Goal: Transaction & Acquisition: Book appointment/travel/reservation

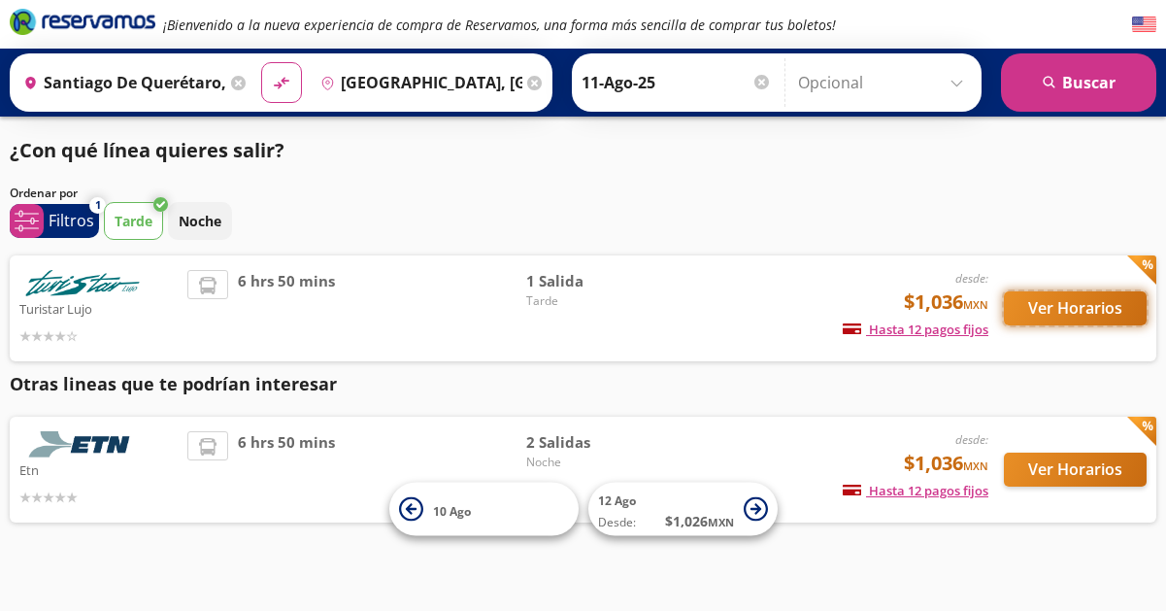
click at [1052, 304] on button "Ver Horarios" at bounding box center [1075, 308] width 143 height 34
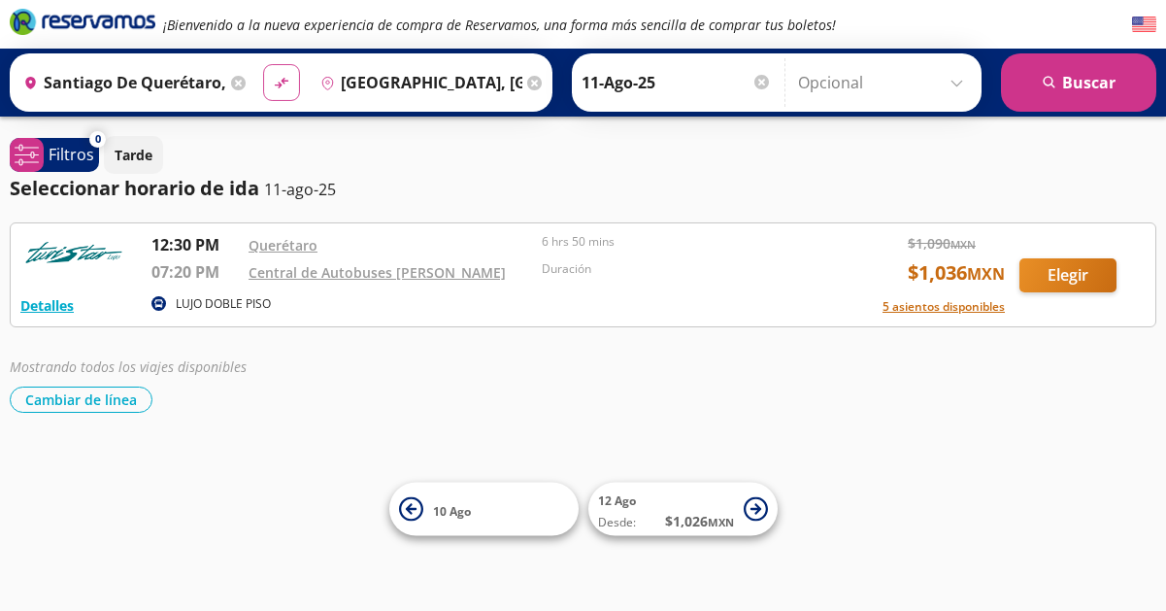
click at [279, 85] on icon at bounding box center [281, 83] width 14 height 11
type input "[GEOGRAPHIC_DATA], [GEOGRAPHIC_DATA]"
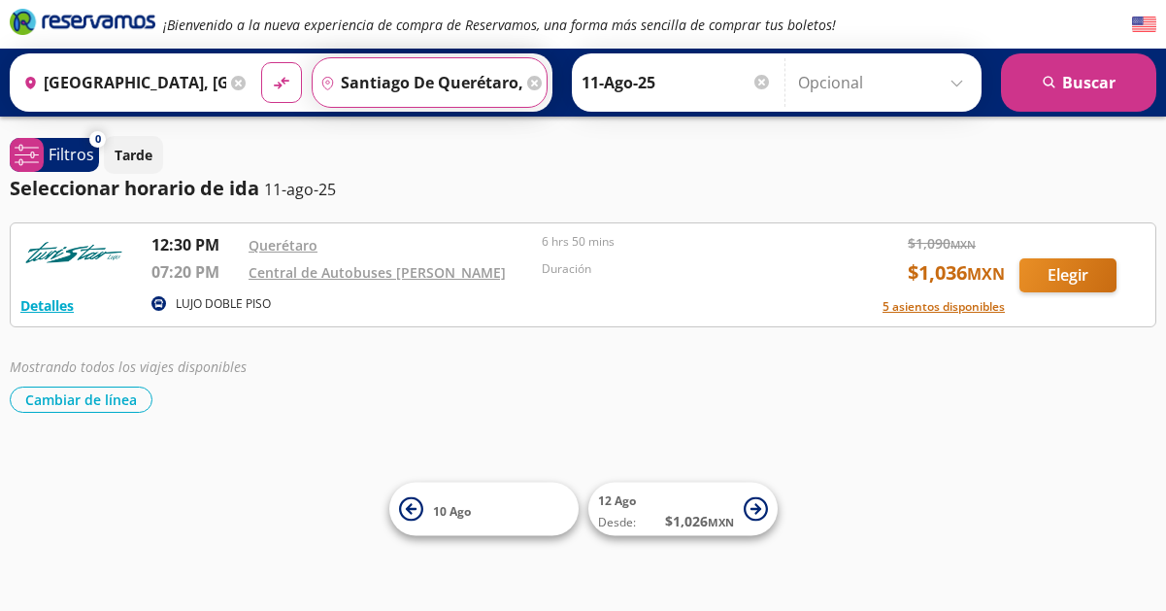
click at [395, 80] on input "Santiago de Querétaro, [GEOGRAPHIC_DATA]" at bounding box center [418, 82] width 211 height 49
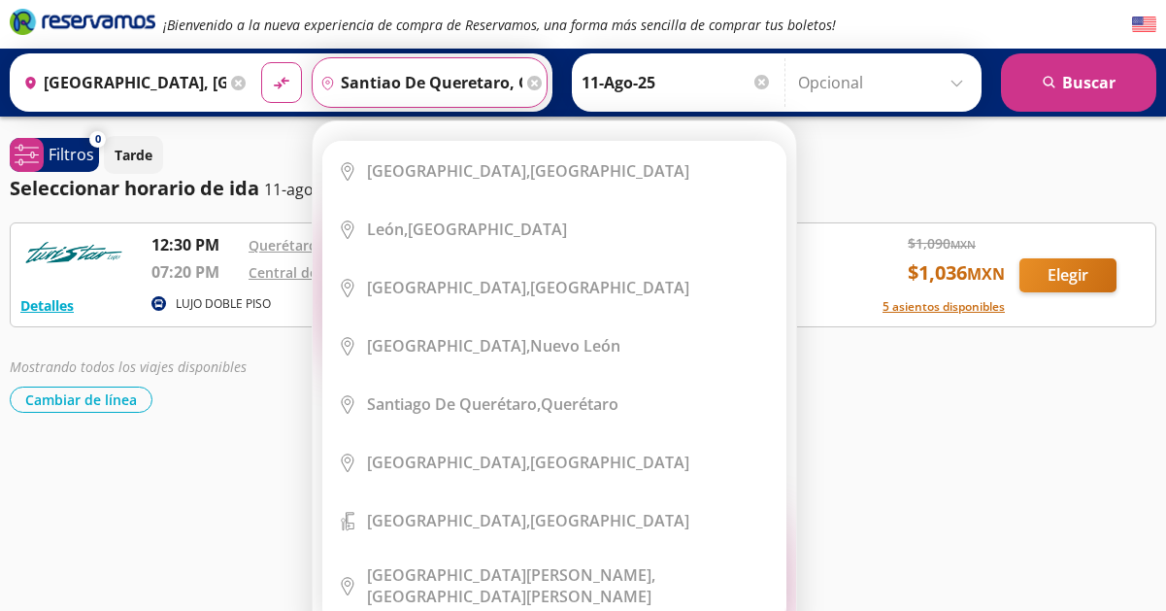
type input "santiao de queretaro, queretaro"
click at [535, 84] on icon at bounding box center [534, 83] width 15 height 15
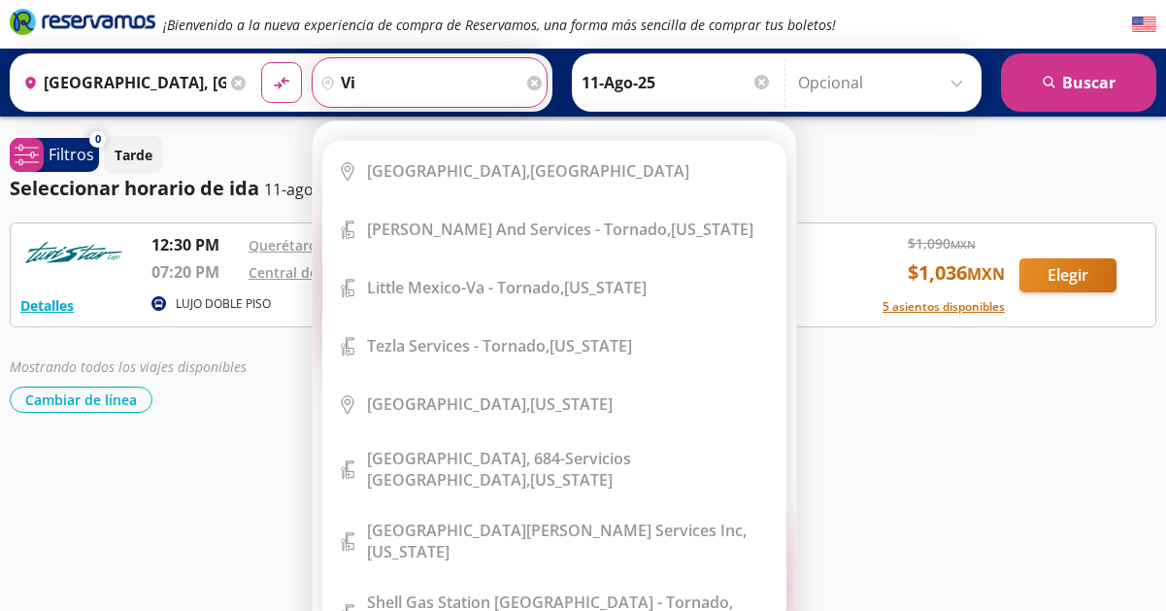
type input "v"
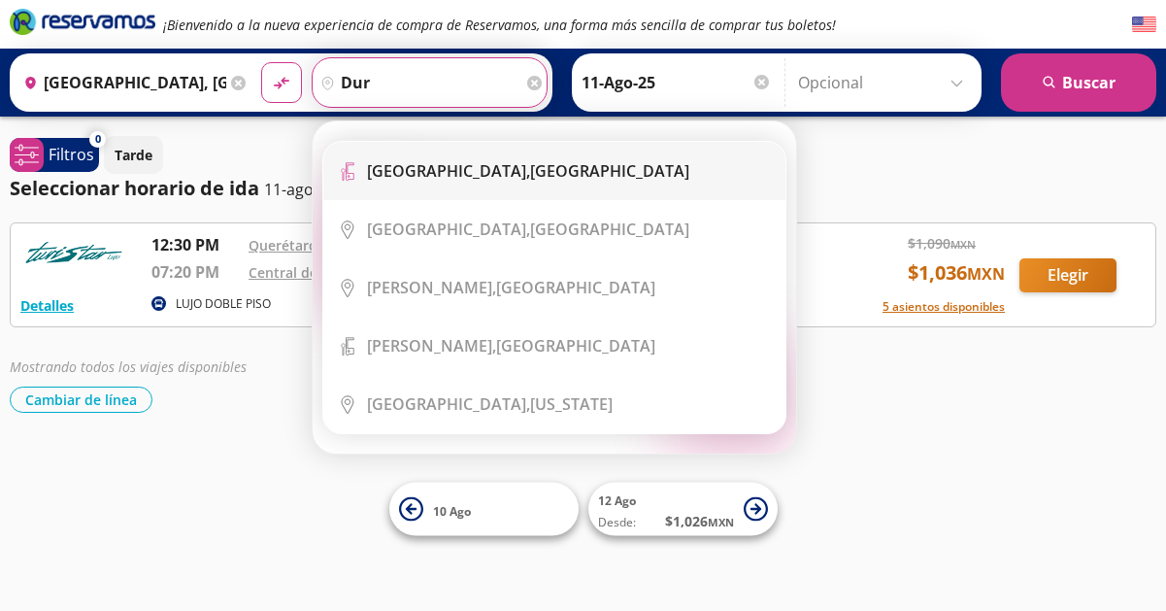
click at [455, 173] on b "[GEOGRAPHIC_DATA]," at bounding box center [448, 170] width 163 height 21
type input "Central [GEOGRAPHIC_DATA], [GEOGRAPHIC_DATA]"
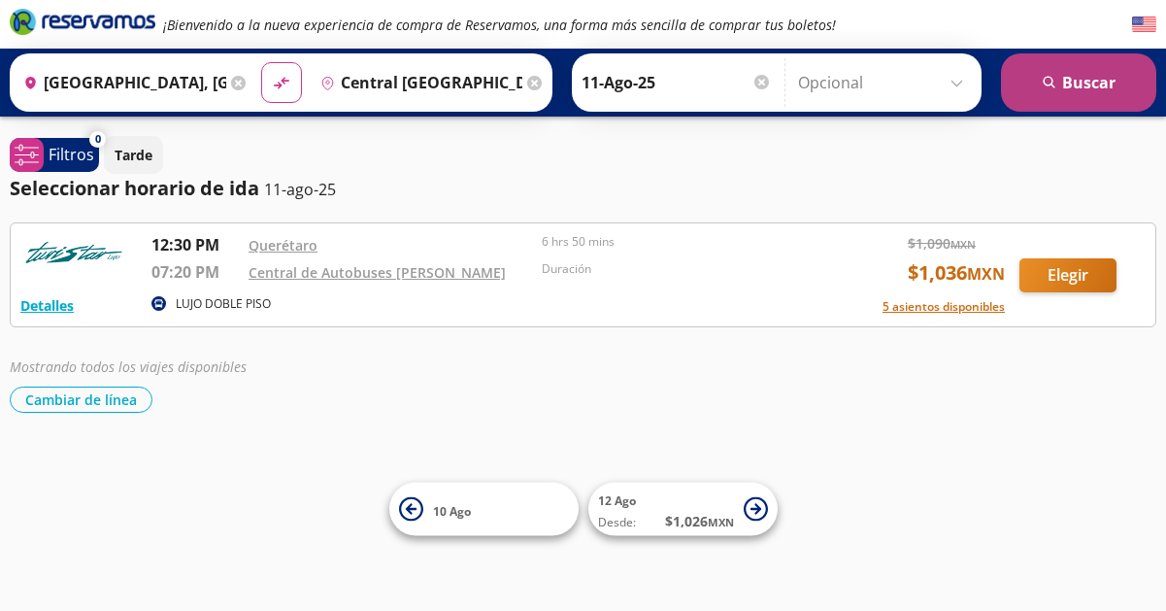
click at [1065, 65] on button "search [GEOGRAPHIC_DATA]" at bounding box center [1078, 82] width 155 height 58
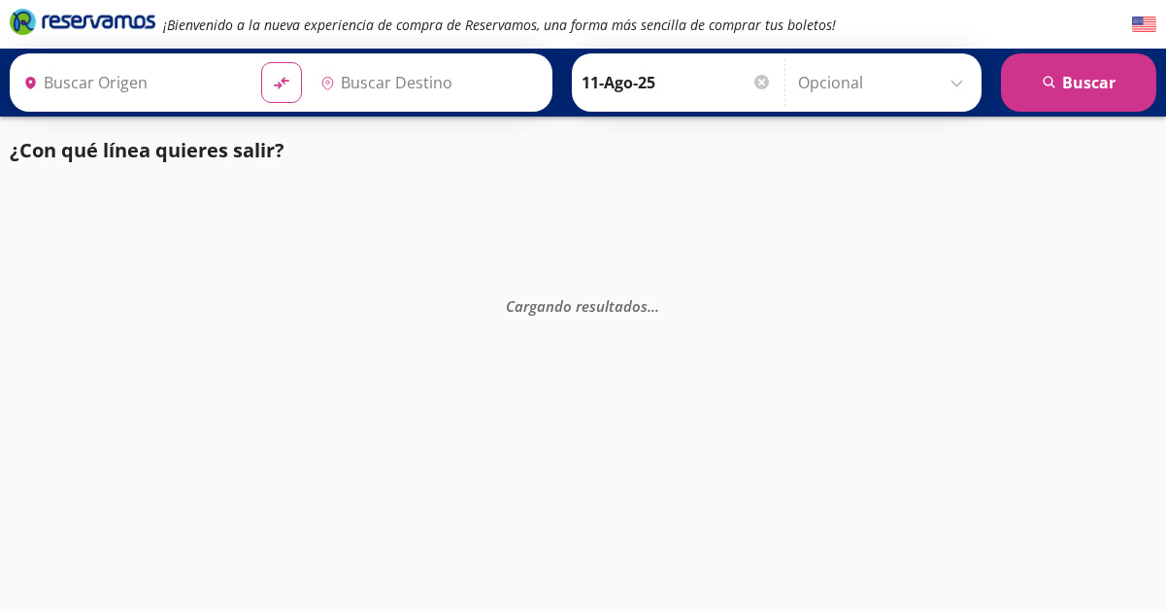
type input "[GEOGRAPHIC_DATA], [GEOGRAPHIC_DATA]"
type input "Central [GEOGRAPHIC_DATA], [GEOGRAPHIC_DATA]"
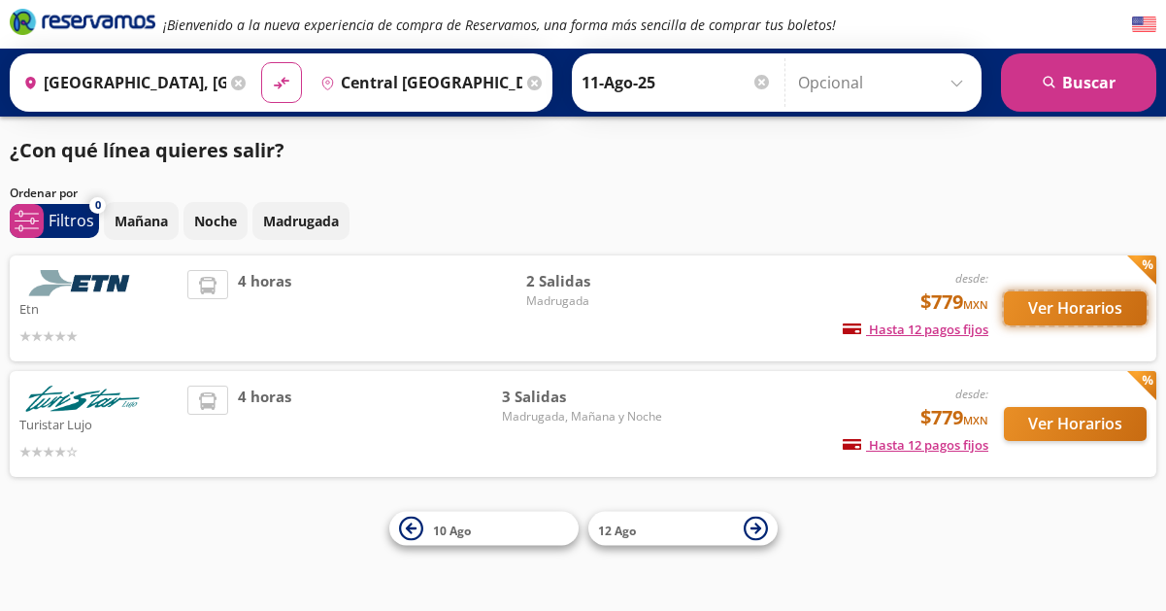
click at [1066, 309] on button "Ver Horarios" at bounding box center [1075, 308] width 143 height 34
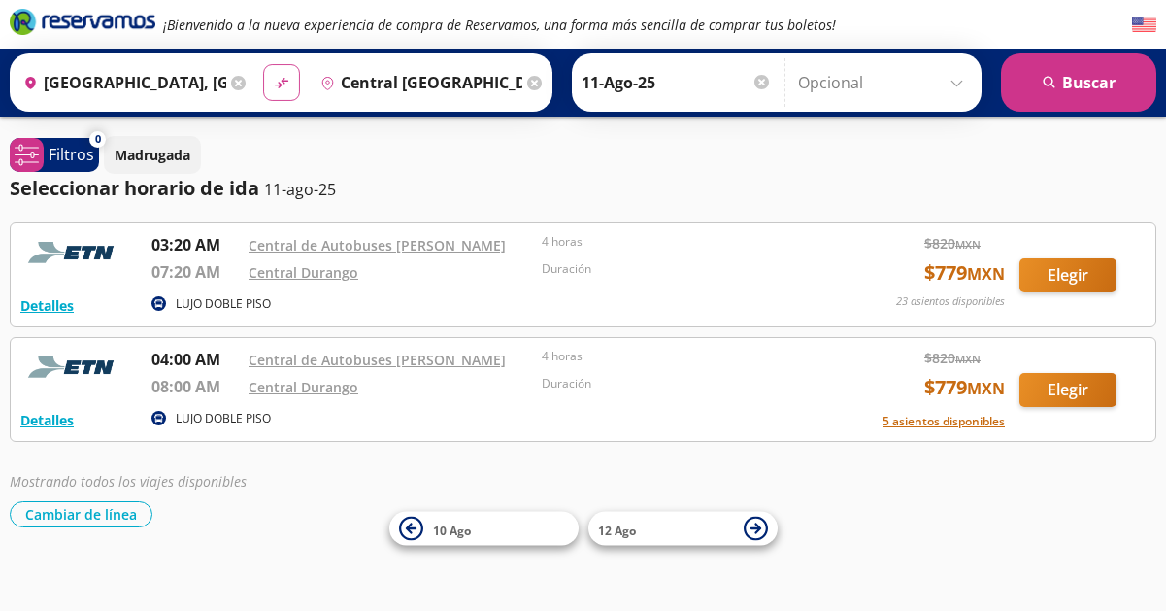
click at [278, 79] on icon "material-symbols:compare-arrows-rounded" at bounding box center [281, 83] width 17 height 18
type input "Central [GEOGRAPHIC_DATA], [GEOGRAPHIC_DATA]"
type input "[GEOGRAPHIC_DATA], [GEOGRAPHIC_DATA]"
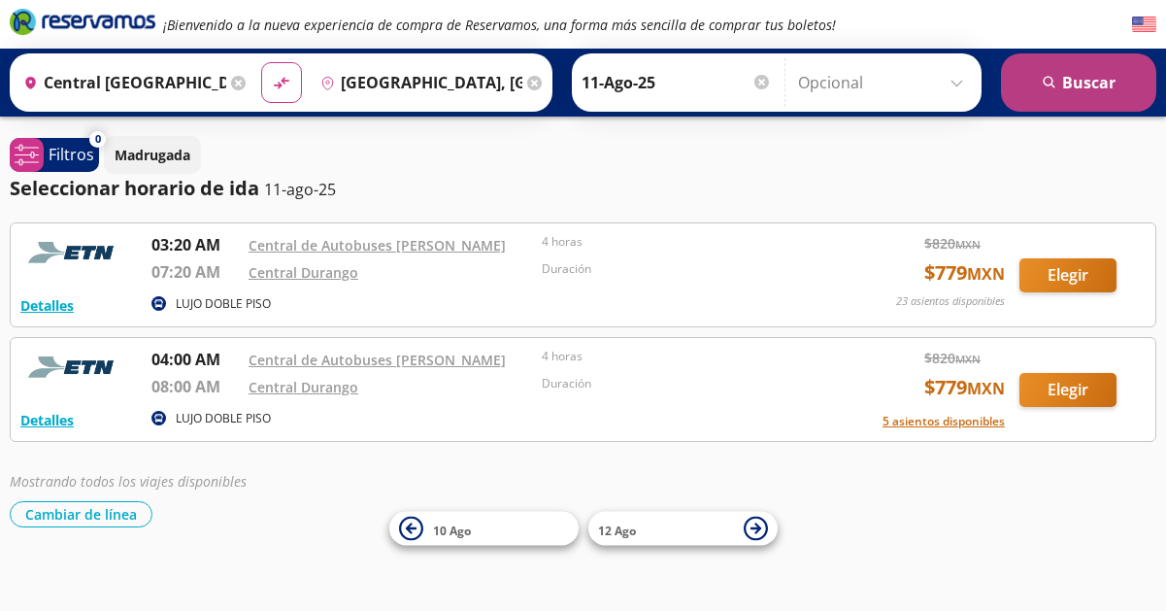
click at [1068, 85] on button "search [GEOGRAPHIC_DATA]" at bounding box center [1078, 82] width 155 height 58
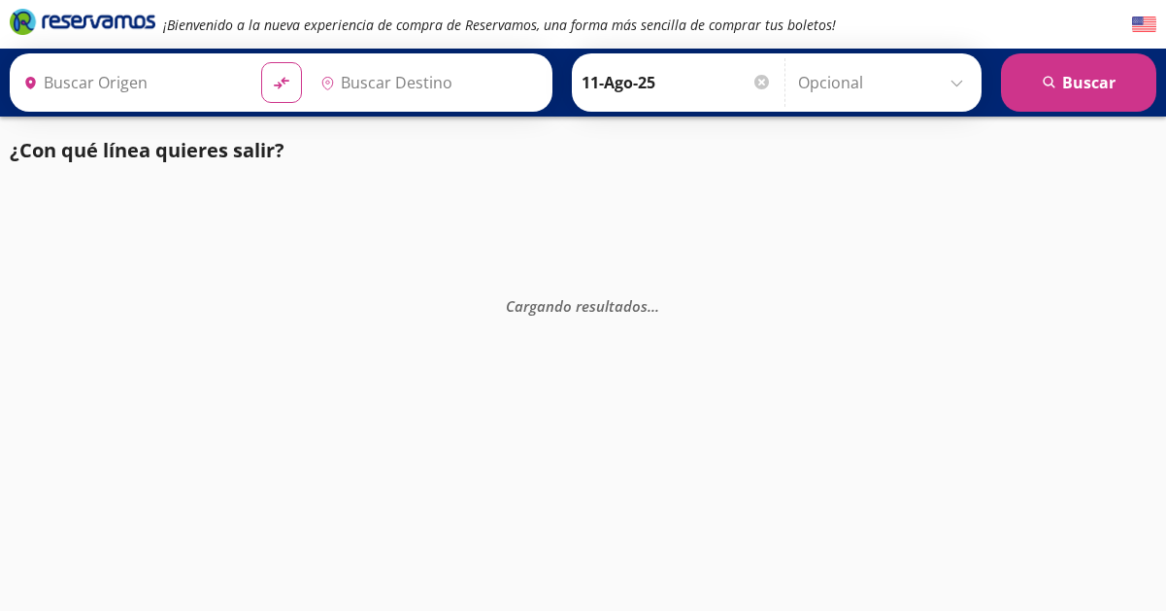
type input "[GEOGRAPHIC_DATA], [GEOGRAPHIC_DATA]"
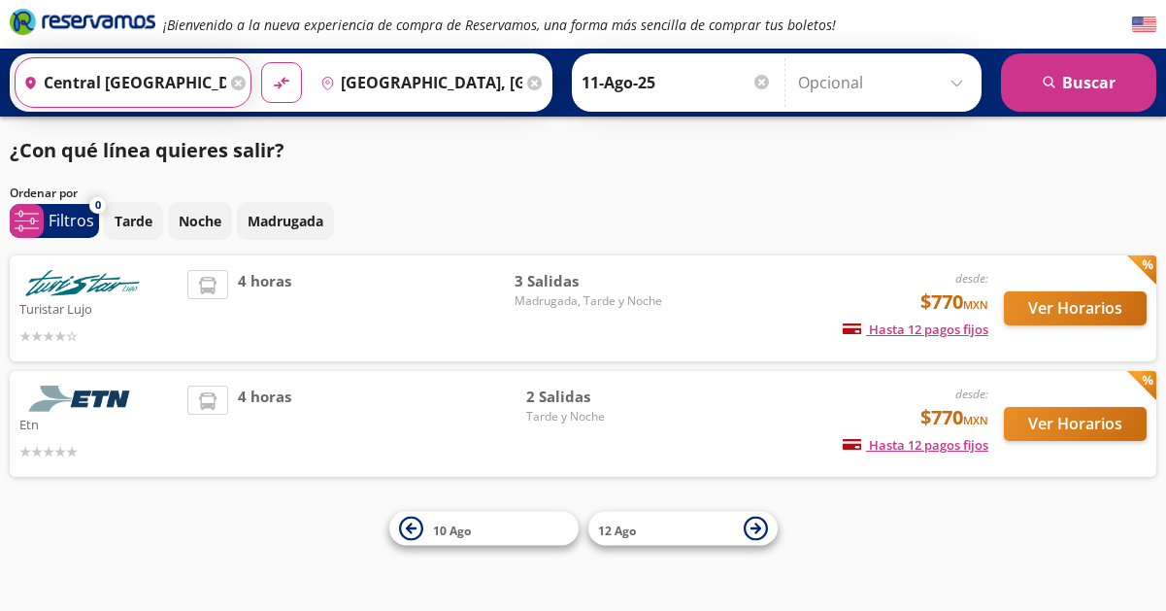
click at [180, 79] on input "Central [GEOGRAPHIC_DATA], [GEOGRAPHIC_DATA]" at bounding box center [121, 82] width 211 height 49
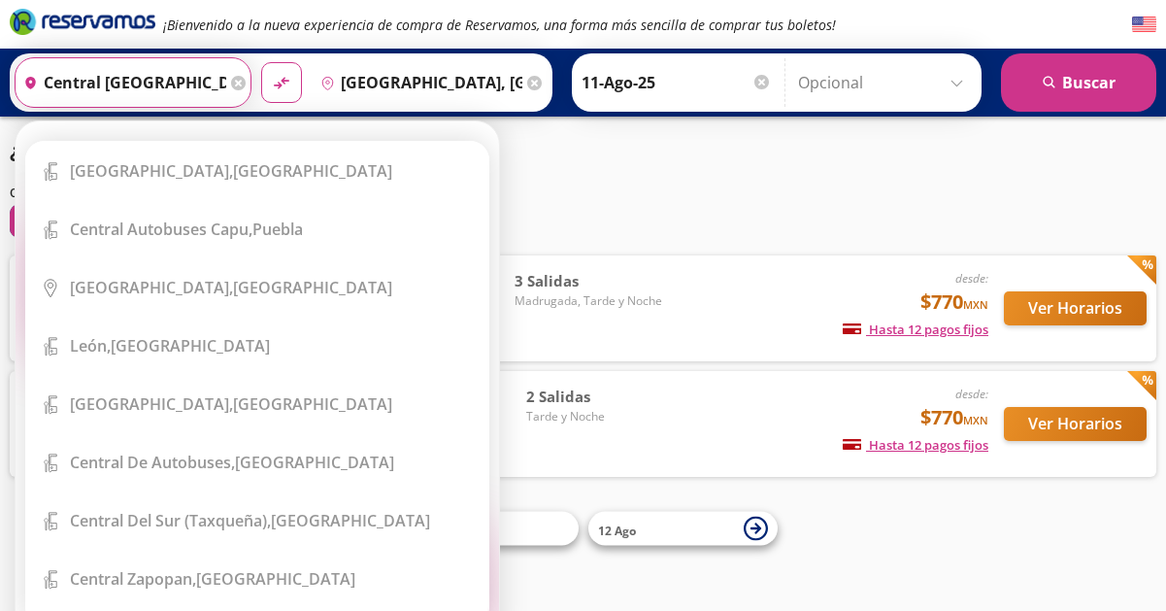
type input "central [GEOGRAPHIC_DATA],[GEOGRAPHIC_DATA]"
click at [235, 83] on icon at bounding box center [238, 83] width 15 height 15
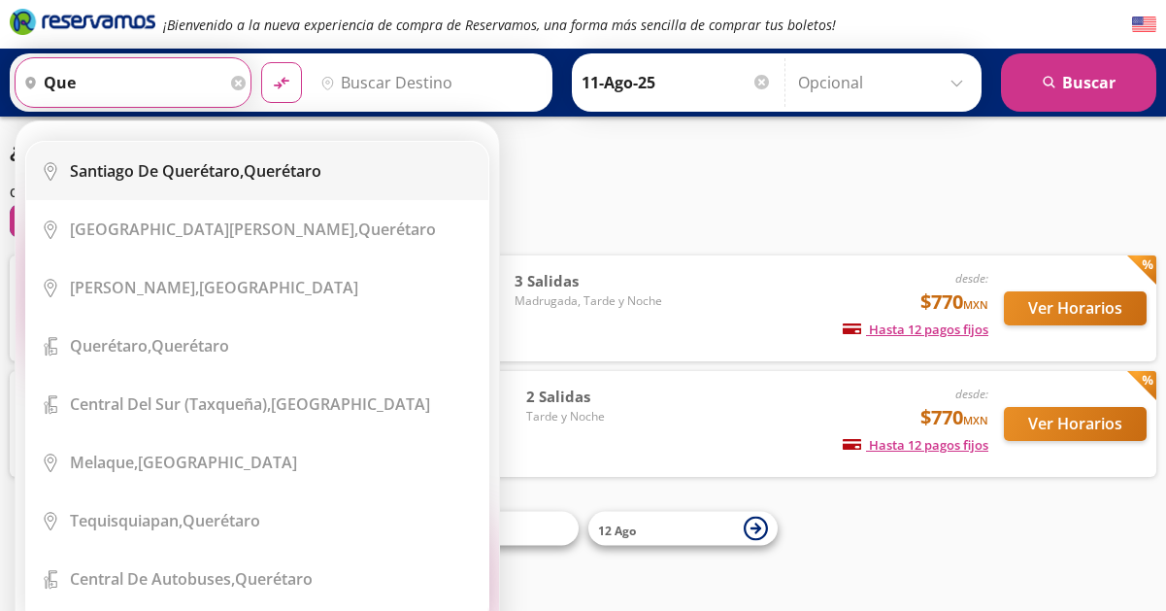
click at [135, 170] on b "Santiago de Querétaro," at bounding box center [157, 170] width 174 height 21
type input "Santiago de Querétaro, [GEOGRAPHIC_DATA]"
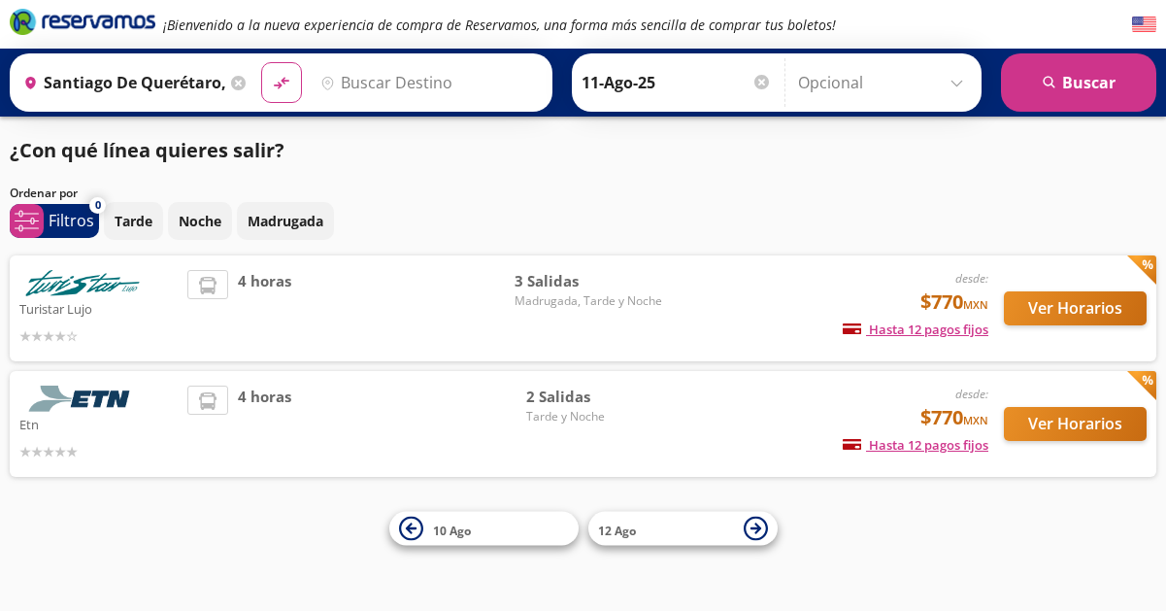
click at [357, 80] on input "Destino" at bounding box center [428, 82] width 230 height 49
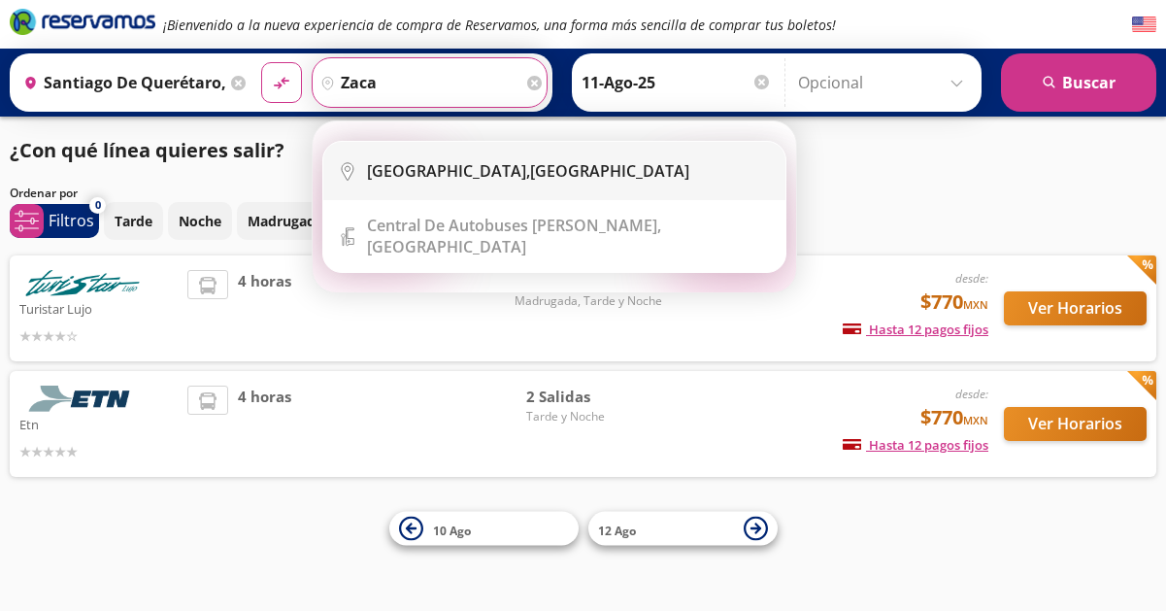
click at [379, 171] on b "[GEOGRAPHIC_DATA]," at bounding box center [448, 170] width 163 height 21
type input "[GEOGRAPHIC_DATA], [GEOGRAPHIC_DATA]"
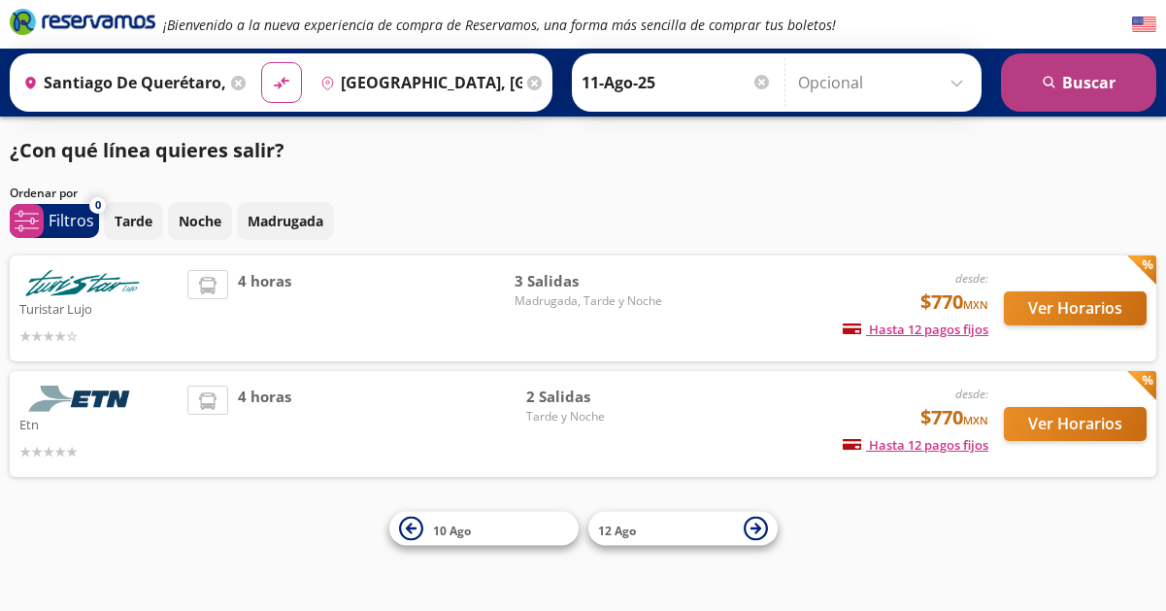
click at [1072, 84] on button "search [GEOGRAPHIC_DATA]" at bounding box center [1078, 82] width 155 height 58
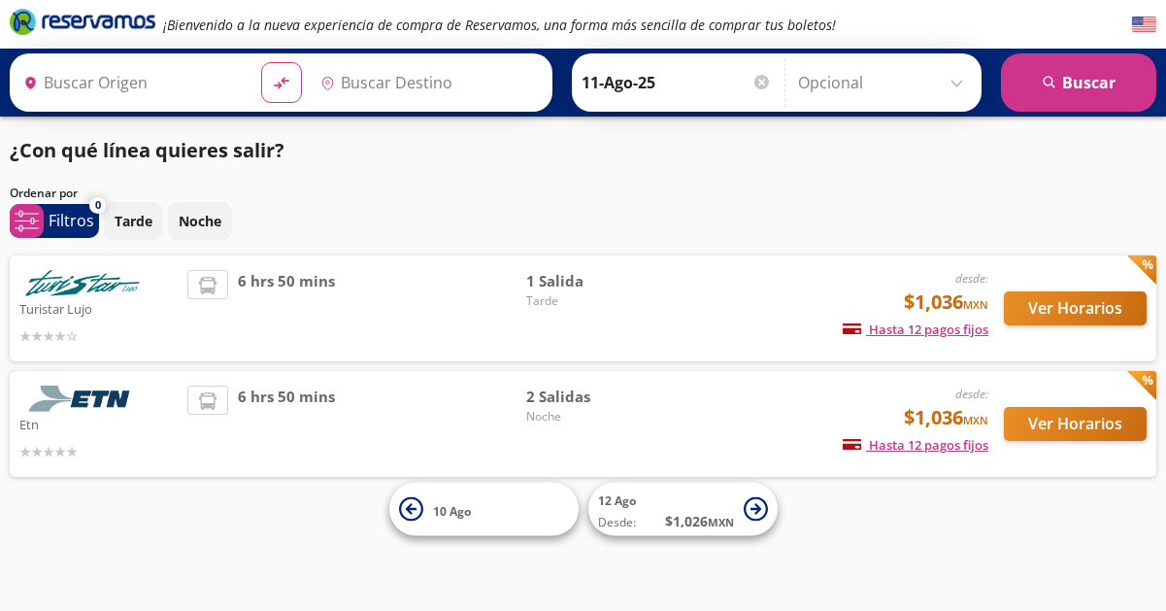
type input "Santiago de Querétaro, [GEOGRAPHIC_DATA]"
type input "[GEOGRAPHIC_DATA], [GEOGRAPHIC_DATA]"
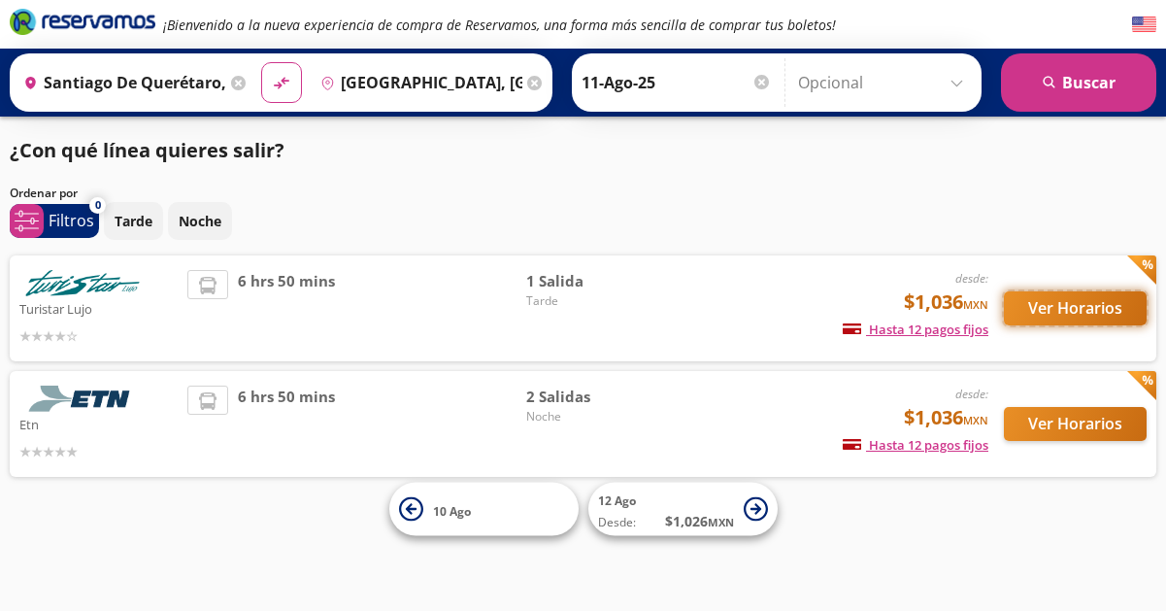
click at [1078, 301] on button "Ver Horarios" at bounding box center [1075, 308] width 143 height 34
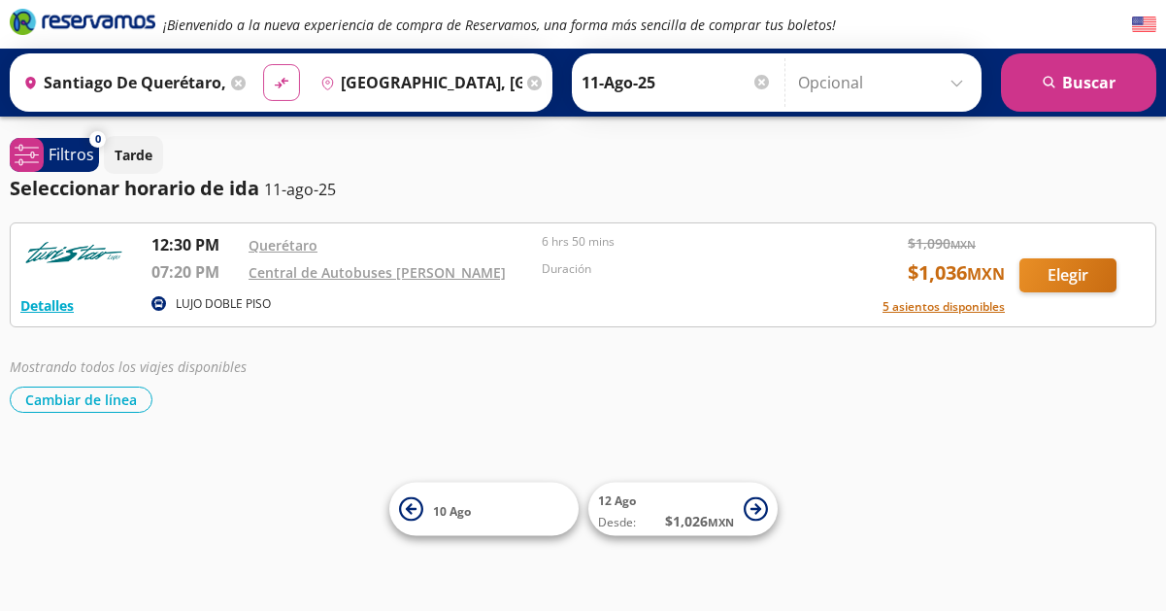
click at [285, 82] on icon "material-symbols:compare-arrows-rounded" at bounding box center [281, 83] width 17 height 18
type input "[GEOGRAPHIC_DATA], [GEOGRAPHIC_DATA]"
type input "Santiago de Querétaro, [GEOGRAPHIC_DATA]"
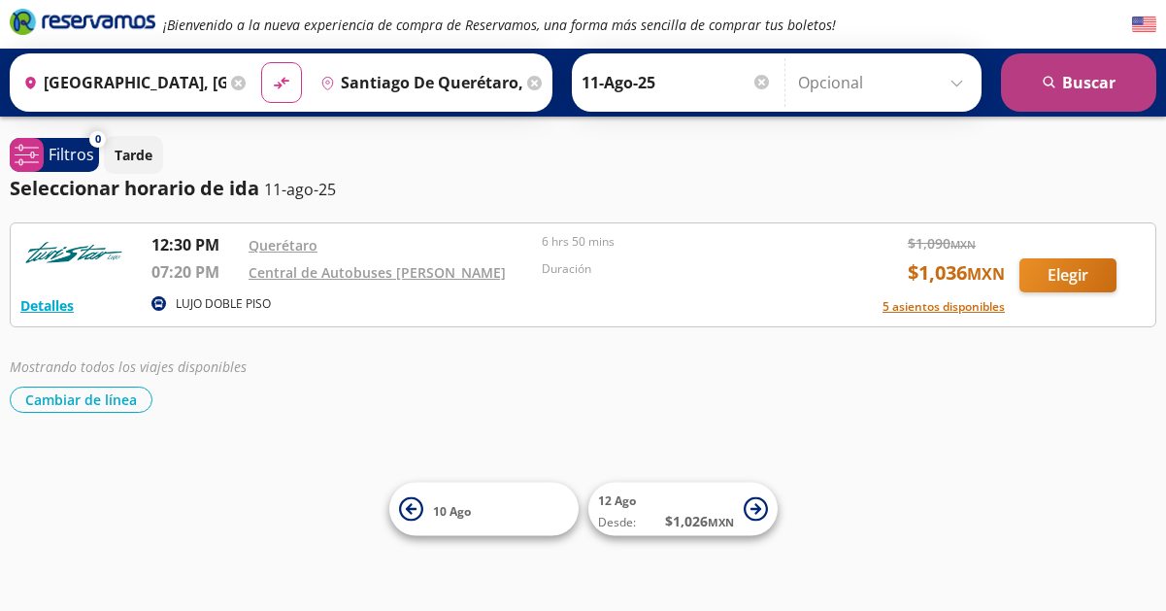
click at [1087, 85] on button "search [GEOGRAPHIC_DATA]" at bounding box center [1078, 82] width 155 height 58
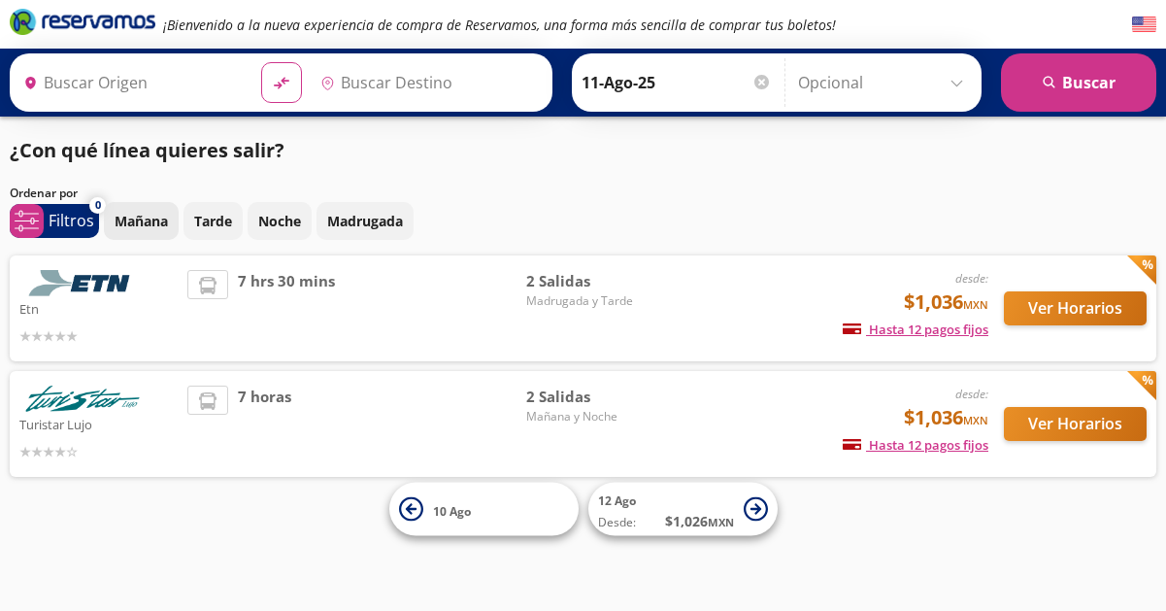
click at [153, 222] on p "Mañana" at bounding box center [141, 221] width 53 height 20
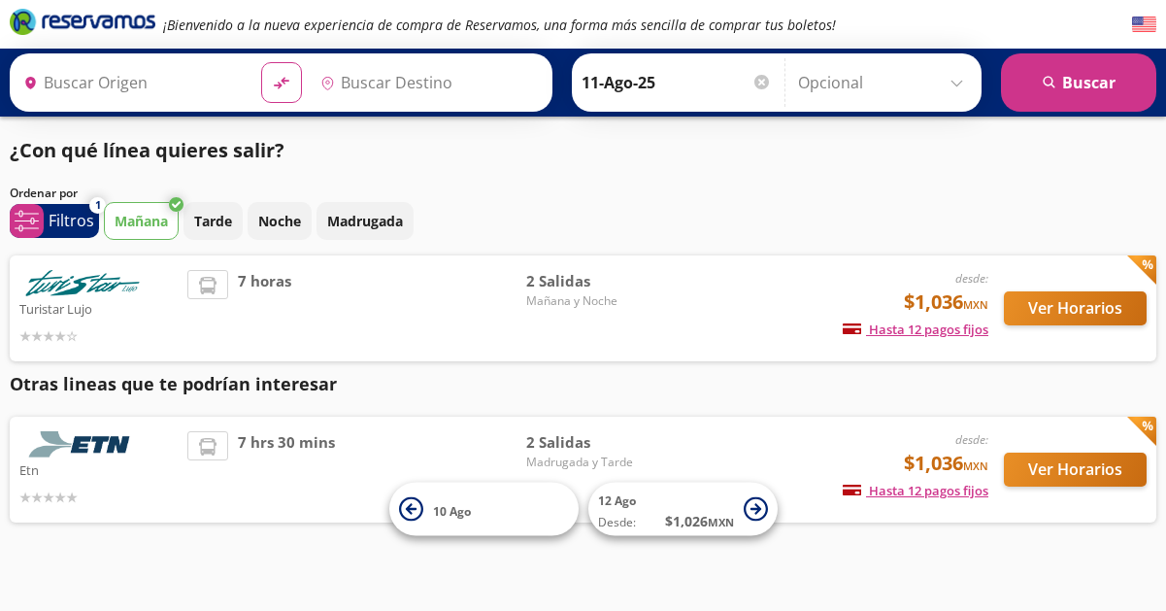
type input "[GEOGRAPHIC_DATA], [GEOGRAPHIC_DATA]"
type input "Santiago de Querétaro, [GEOGRAPHIC_DATA]"
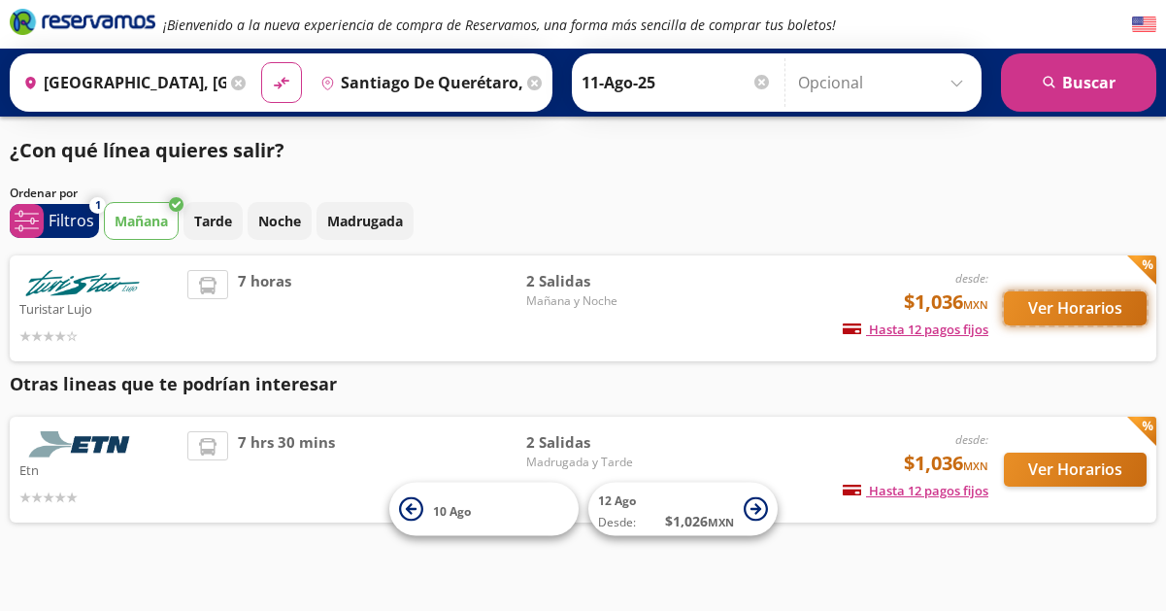
click at [1062, 306] on button "Ver Horarios" at bounding box center [1075, 308] width 143 height 34
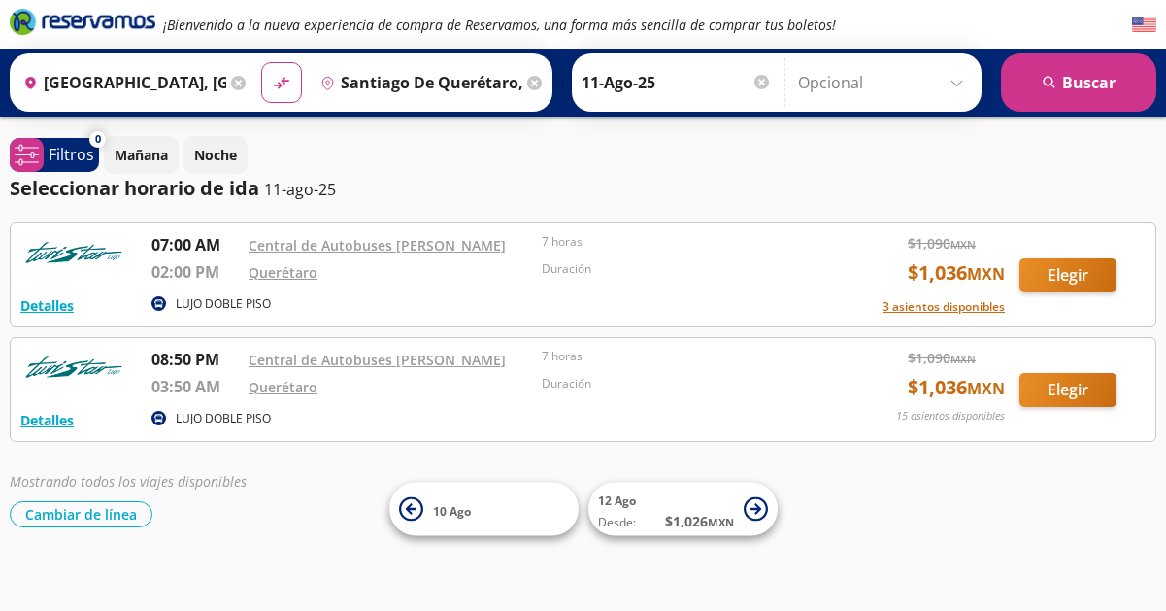
scroll to position [39, 0]
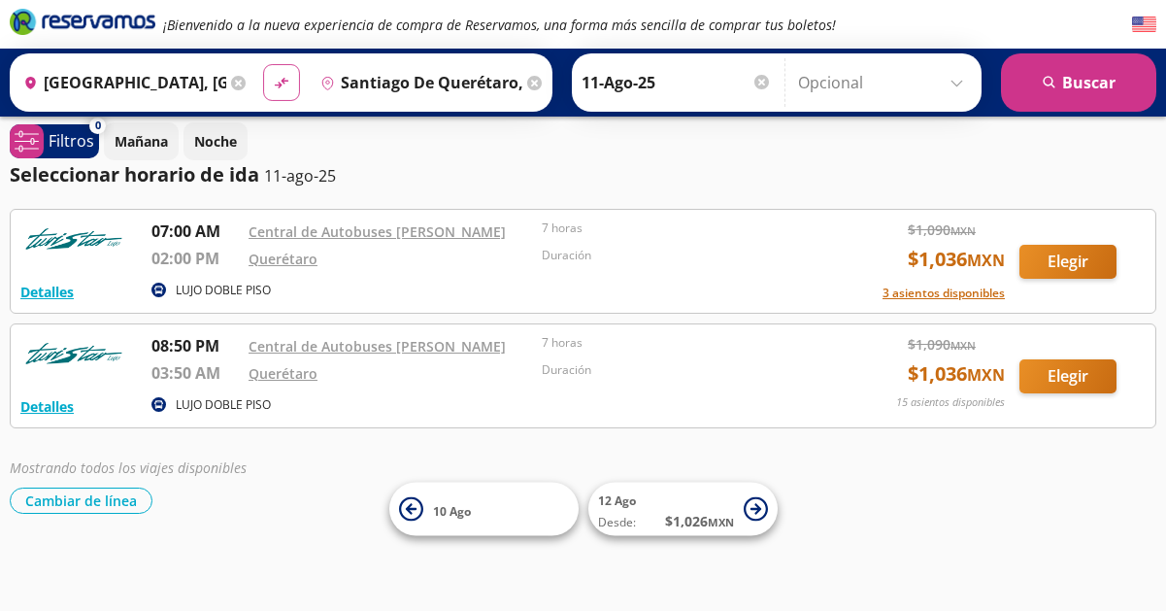
click at [282, 79] on icon at bounding box center [281, 83] width 14 height 11
type input "Santiago de Querétaro, [GEOGRAPHIC_DATA]"
type input "[GEOGRAPHIC_DATA], [GEOGRAPHIC_DATA]"
click at [534, 79] on icon at bounding box center [534, 83] width 15 height 15
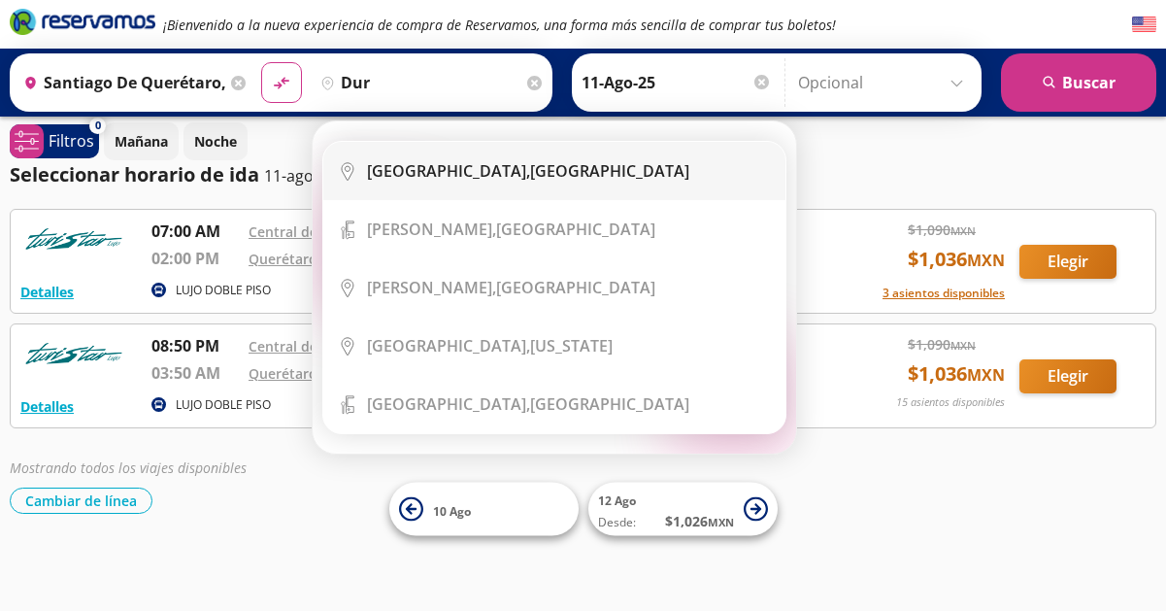
click at [507, 177] on div "[GEOGRAPHIC_DATA], [GEOGRAPHIC_DATA]" at bounding box center [569, 170] width 404 height 21
type input "[GEOGRAPHIC_DATA], [GEOGRAPHIC_DATA]"
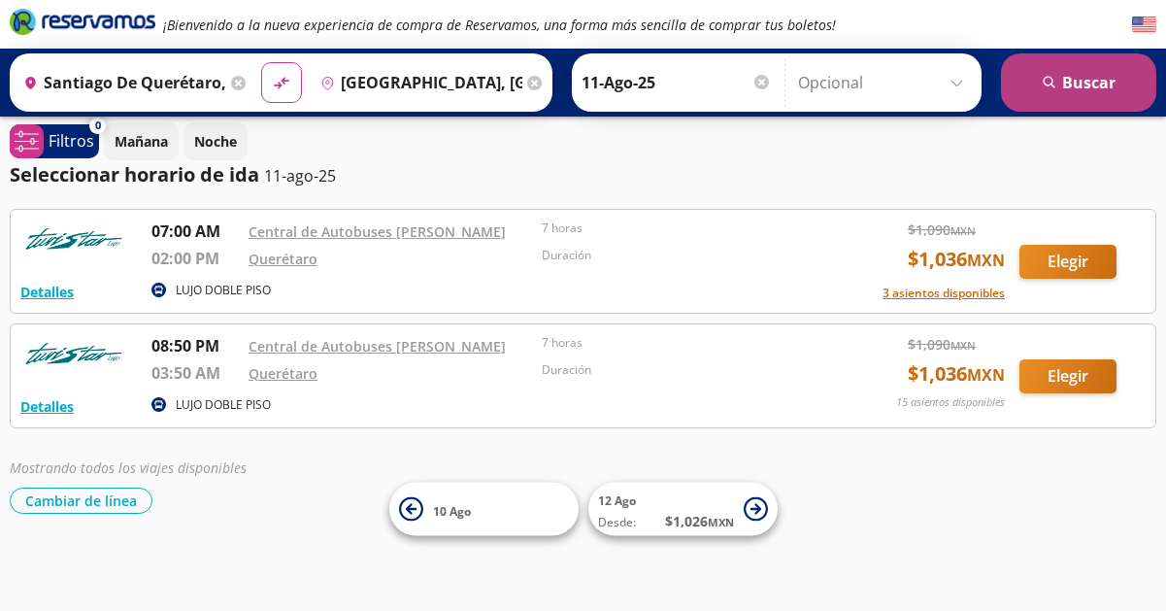
click at [1115, 75] on button "search [GEOGRAPHIC_DATA]" at bounding box center [1078, 82] width 155 height 58
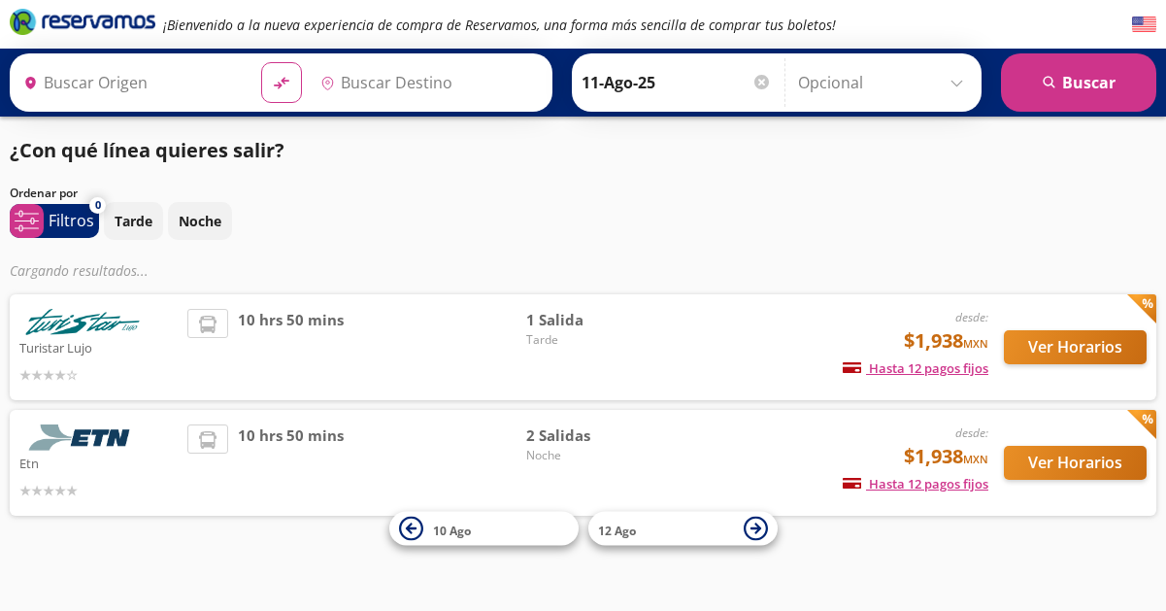
type input "Santiago de Querétaro, [GEOGRAPHIC_DATA]"
type input "[GEOGRAPHIC_DATA], [GEOGRAPHIC_DATA]"
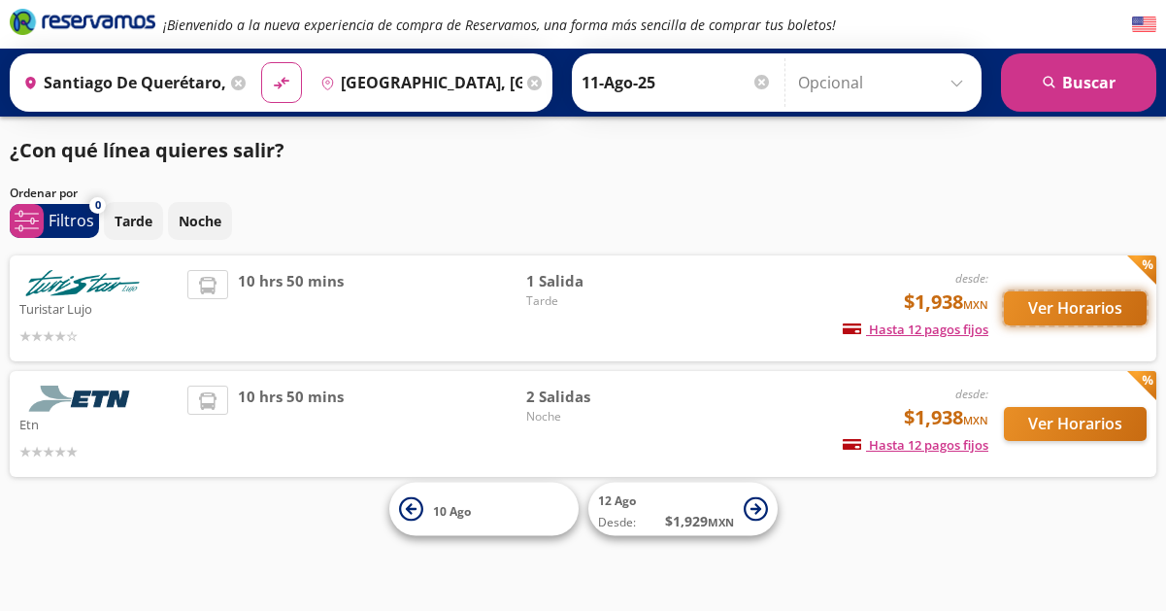
click at [1088, 309] on button "Ver Horarios" at bounding box center [1075, 308] width 143 height 34
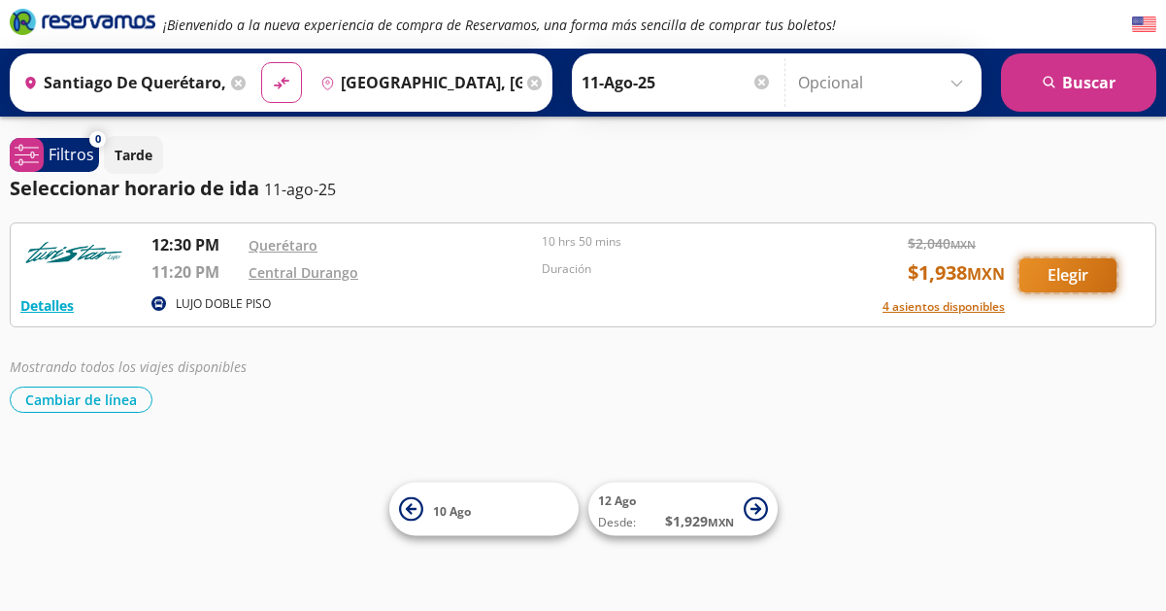
click at [1080, 271] on button "Elegir" at bounding box center [1068, 275] width 97 height 34
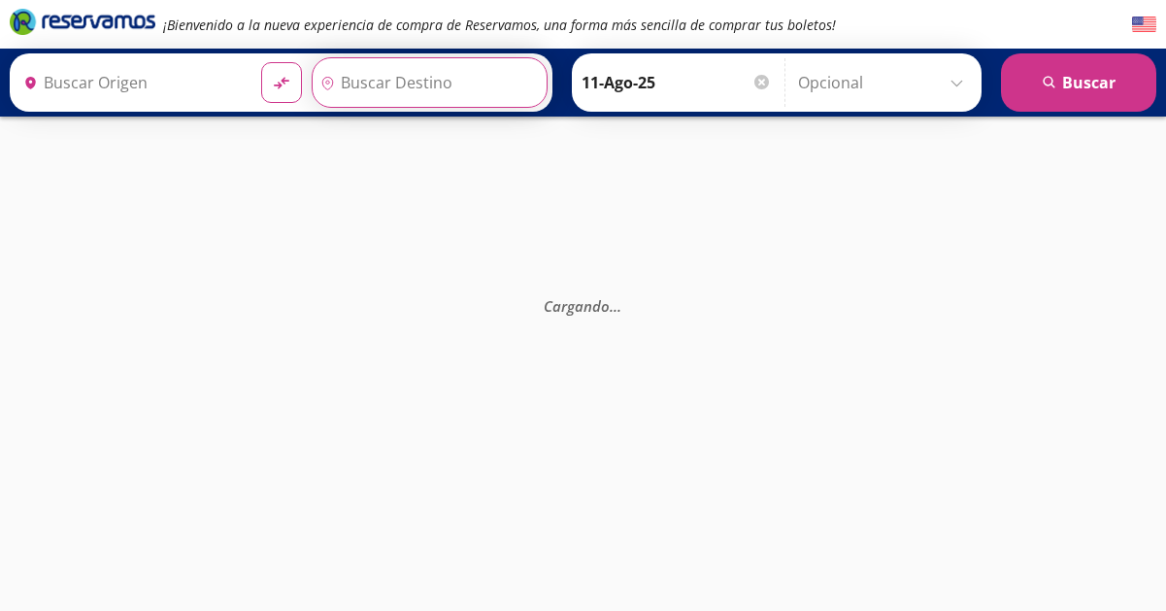
click at [366, 90] on input "Destino" at bounding box center [428, 82] width 230 height 49
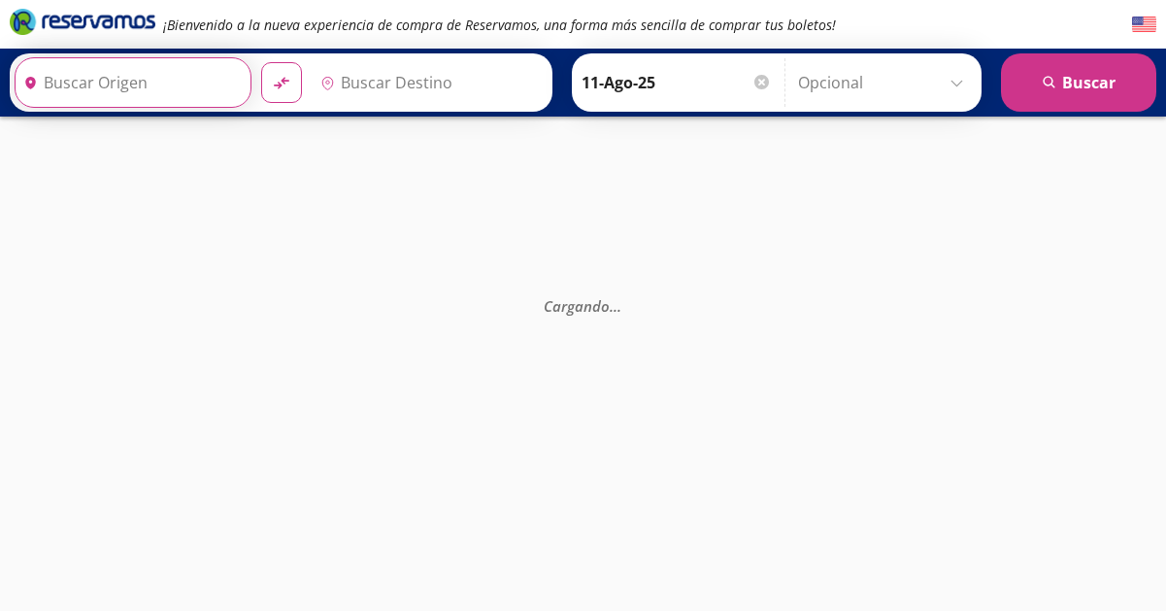
click at [177, 86] on input "Origen" at bounding box center [131, 82] width 230 height 49
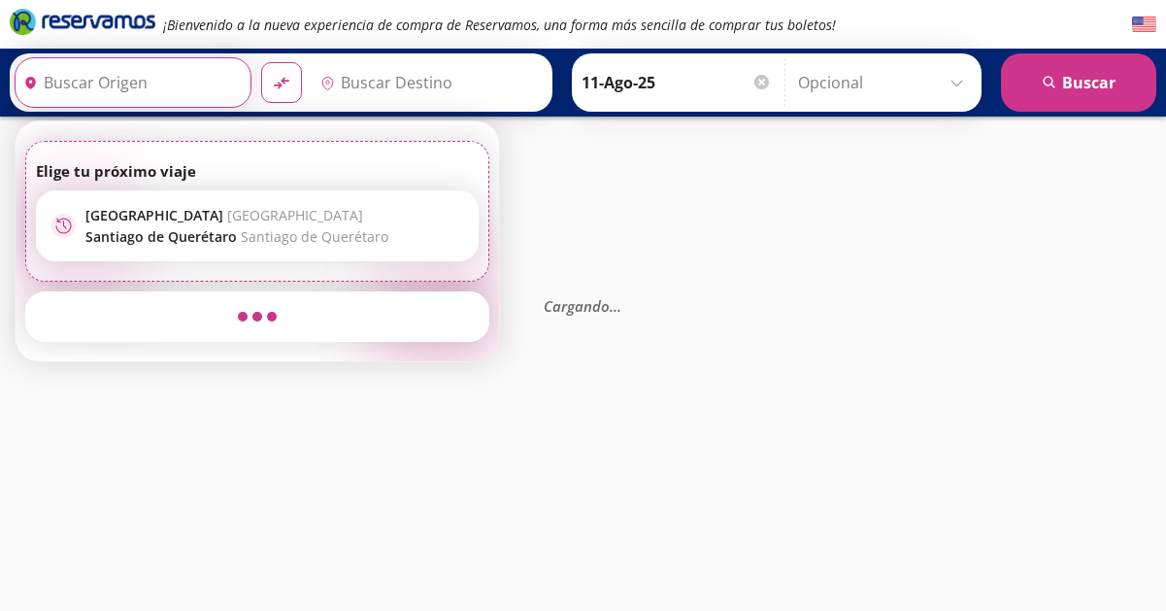
type input "Santiago de Querétaro, [GEOGRAPHIC_DATA]"
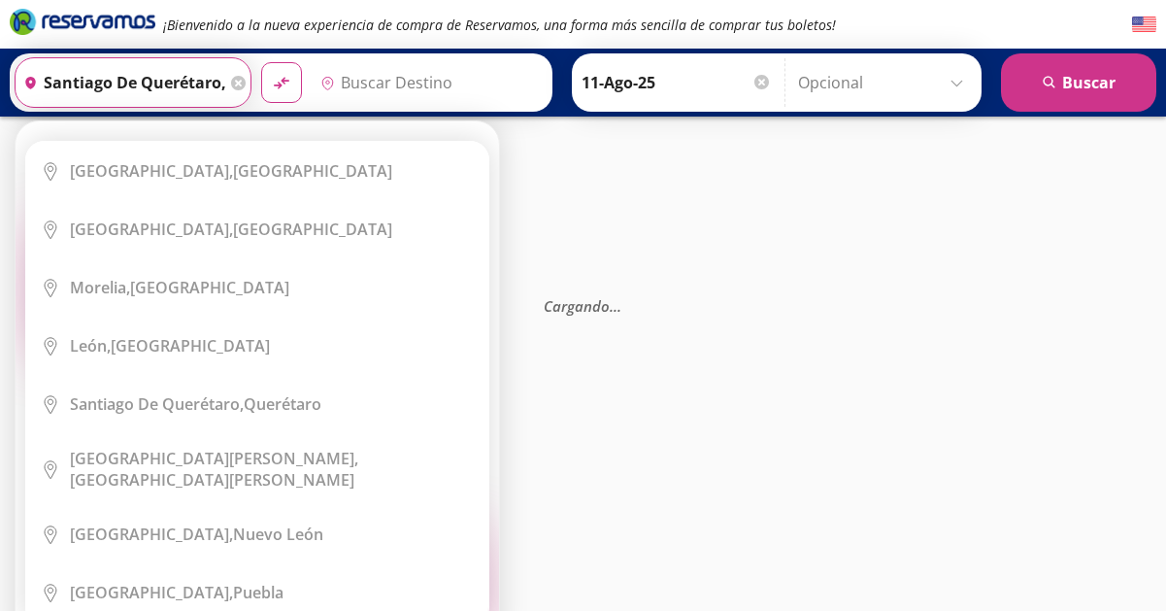
type input "[GEOGRAPHIC_DATA], [GEOGRAPHIC_DATA]"
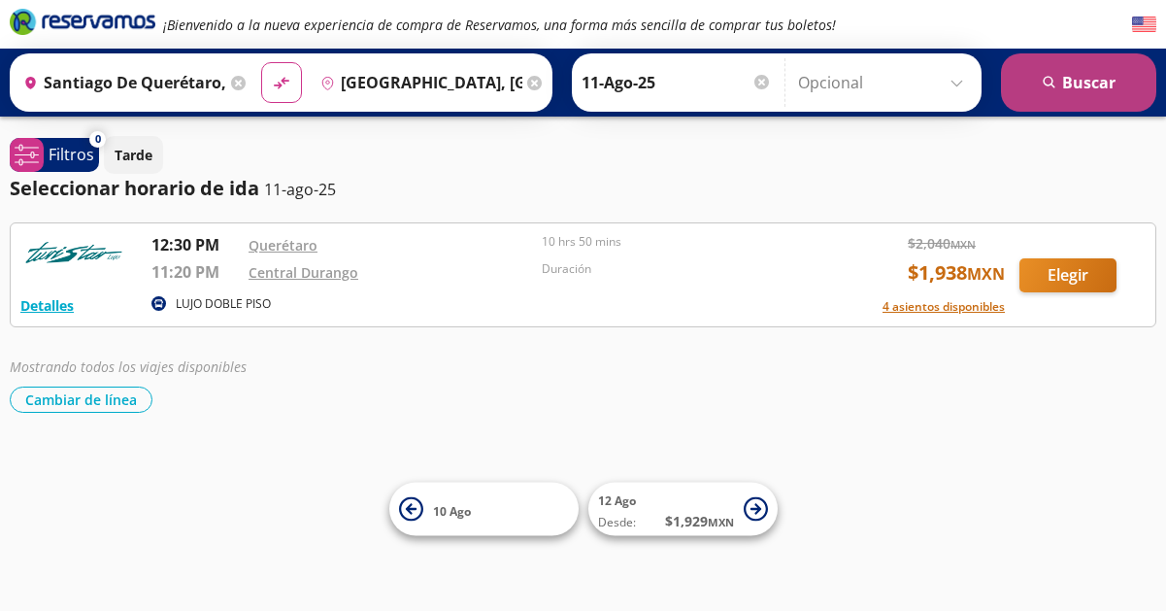
click at [1050, 90] on button "search [GEOGRAPHIC_DATA]" at bounding box center [1078, 82] width 155 height 58
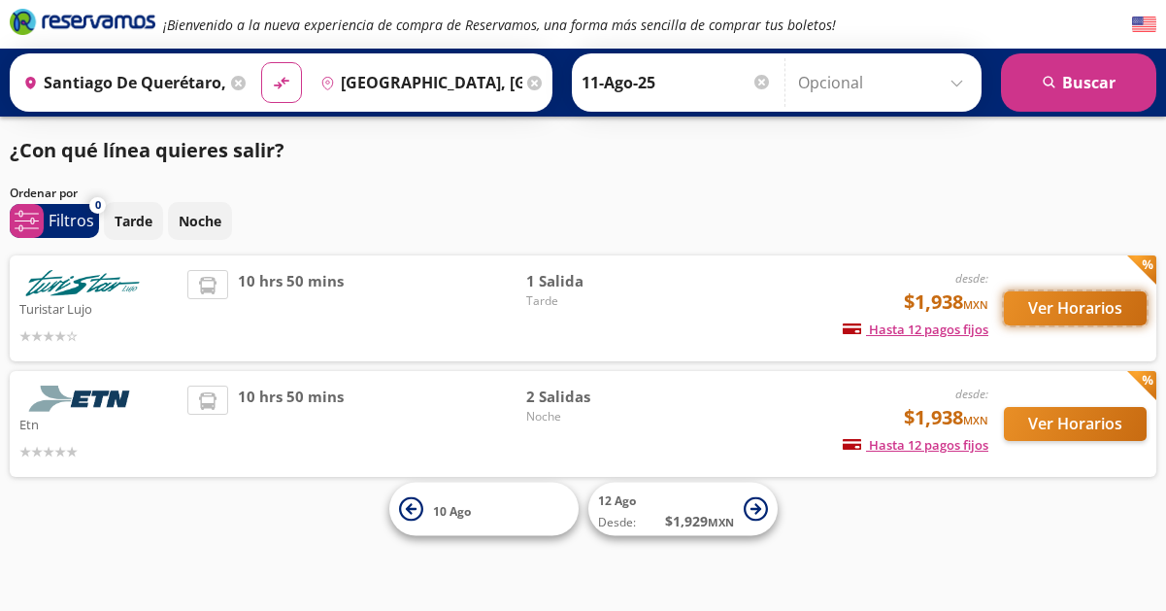
click at [1073, 305] on button "Ver Horarios" at bounding box center [1075, 308] width 143 height 34
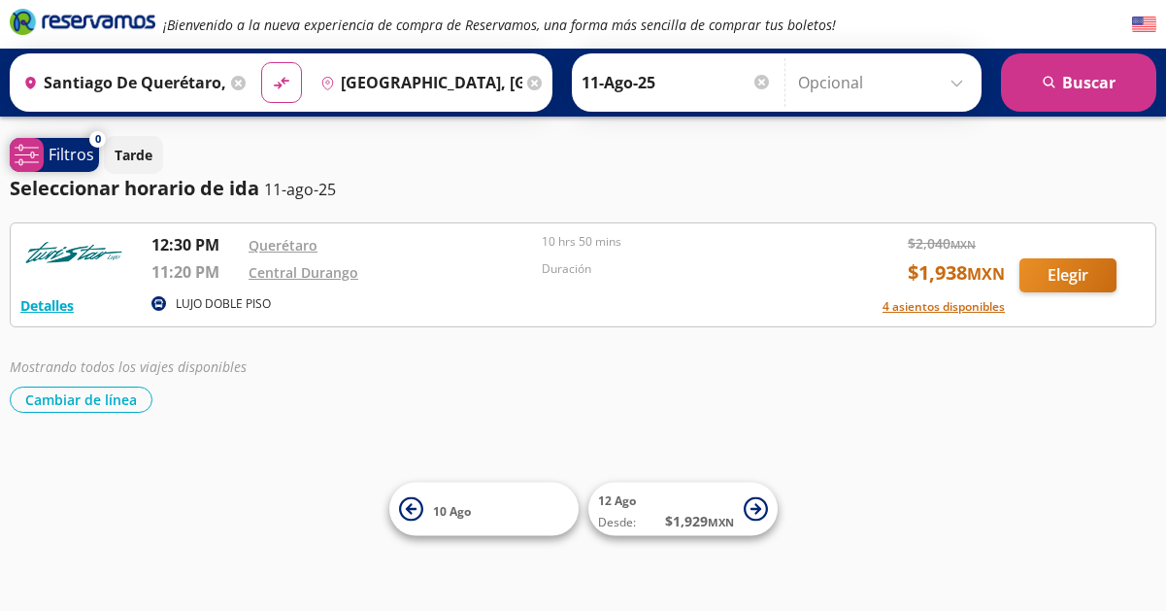
click at [68, 151] on p "Filtros" at bounding box center [72, 154] width 46 height 23
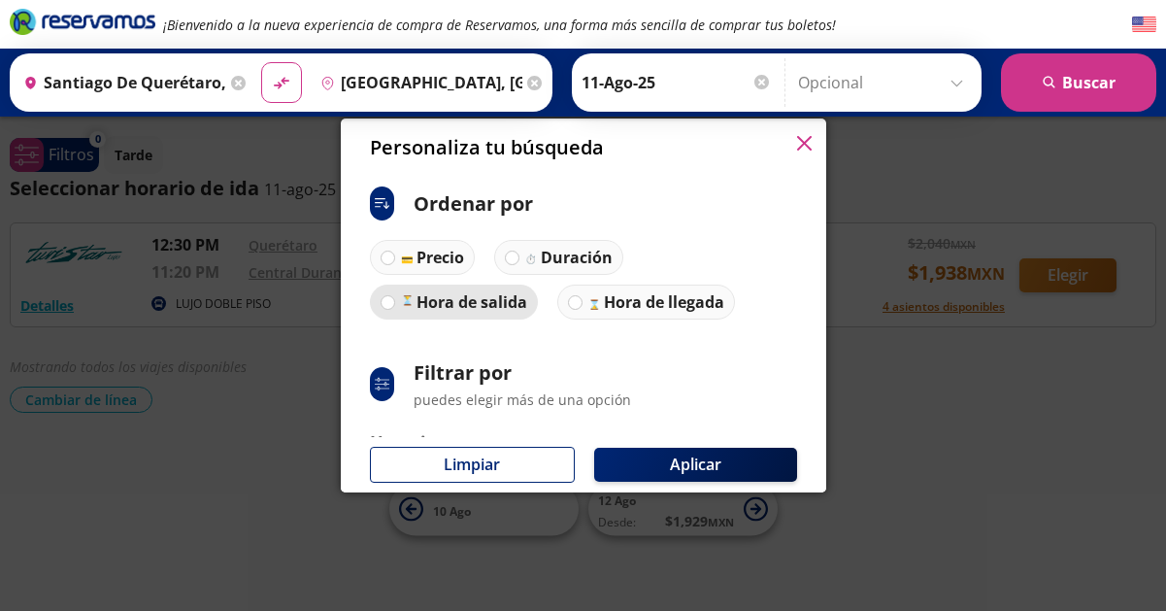
click at [462, 302] on p "Hora de salida" at bounding box center [472, 301] width 111 height 23
click at [394, 302] on input "Hora de salida" at bounding box center [388, 302] width 13 height 13
radio input "true"
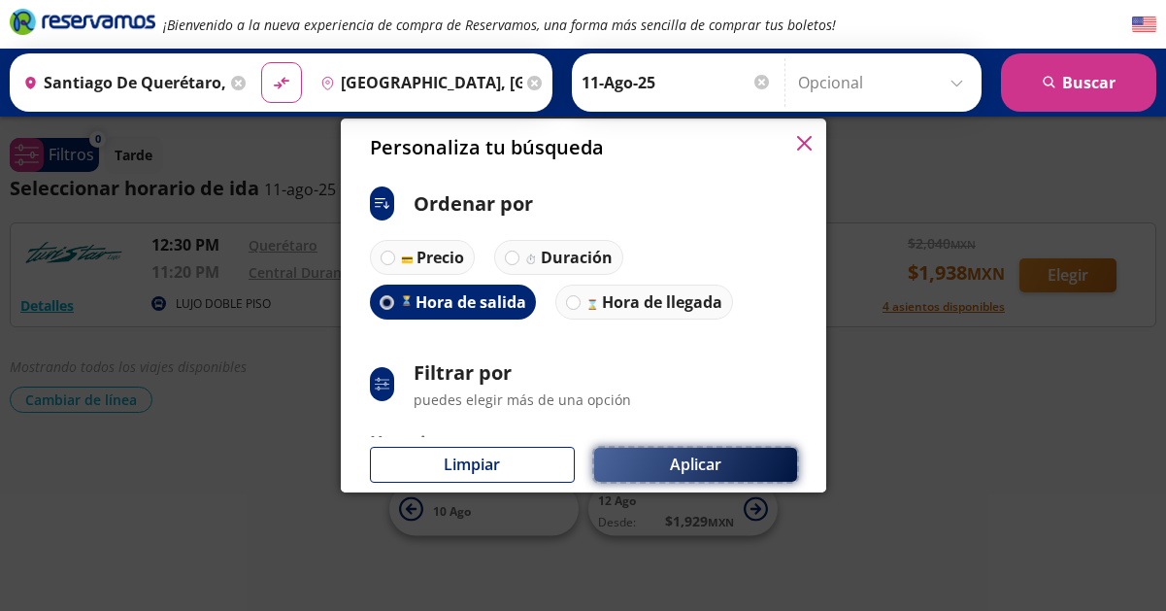
click at [692, 470] on button "Aplicar" at bounding box center [695, 465] width 203 height 34
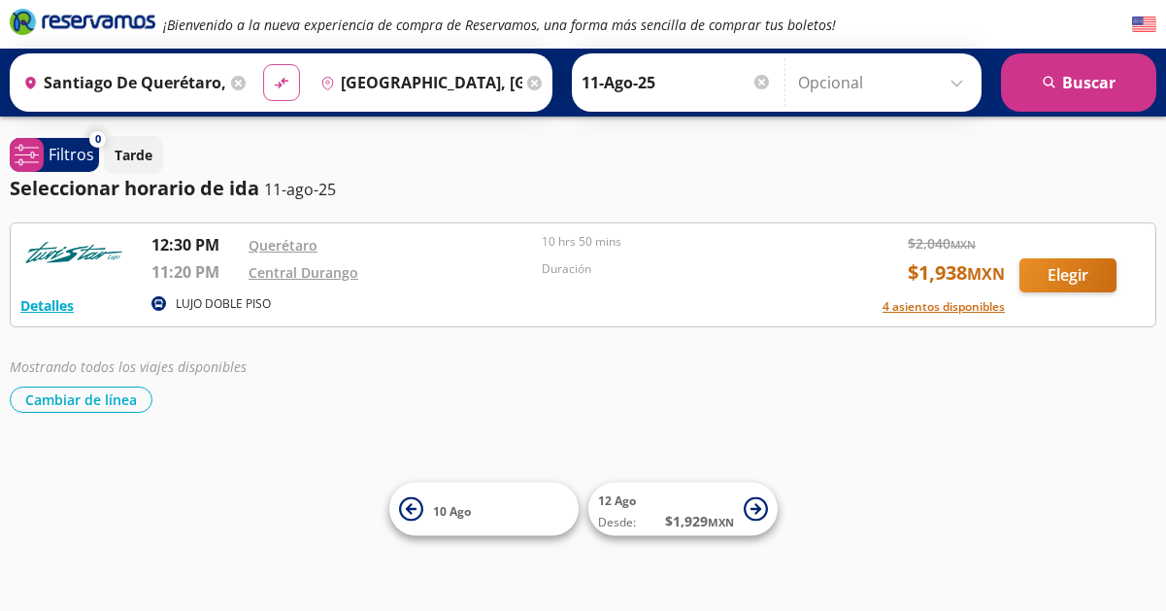
click at [276, 84] on icon at bounding box center [281, 83] width 14 height 11
type input "[GEOGRAPHIC_DATA], [GEOGRAPHIC_DATA]"
type input "Santiago de Querétaro, [GEOGRAPHIC_DATA]"
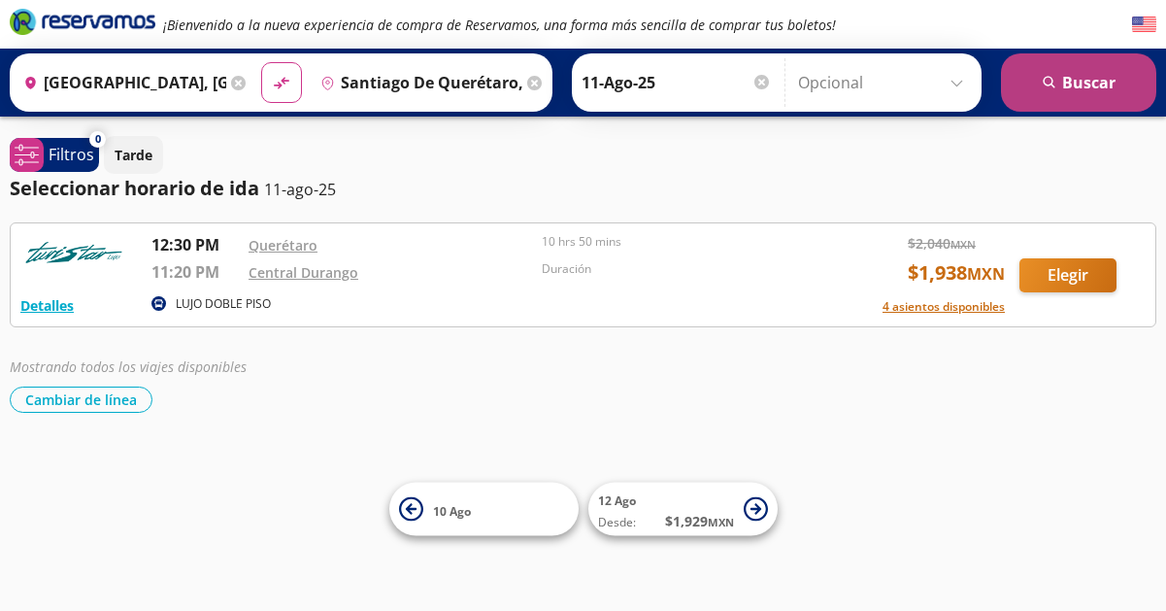
click at [1106, 87] on button "search [GEOGRAPHIC_DATA]" at bounding box center [1078, 82] width 155 height 58
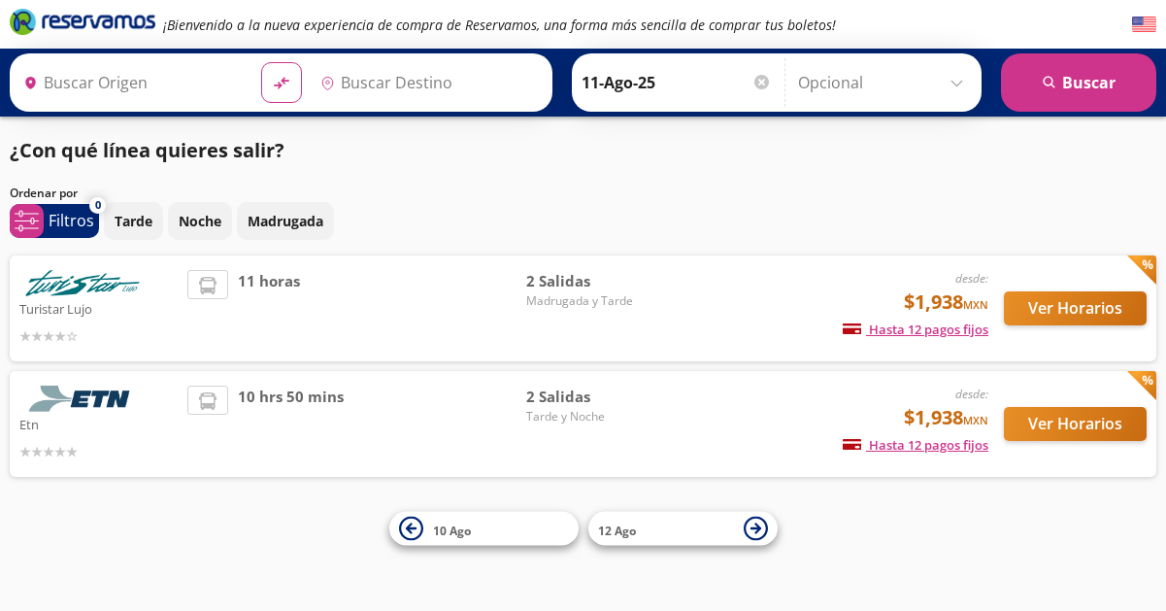
type input "[GEOGRAPHIC_DATA], [GEOGRAPHIC_DATA]"
type input "Santiago de Querétaro, [GEOGRAPHIC_DATA]"
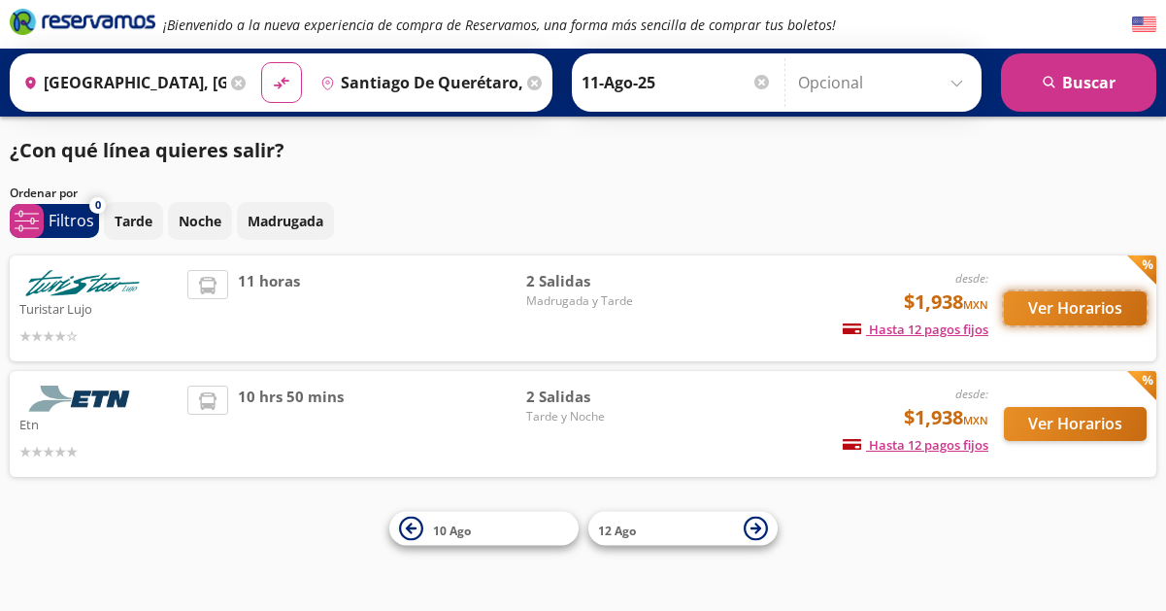
click at [1096, 307] on button "Ver Horarios" at bounding box center [1075, 308] width 143 height 34
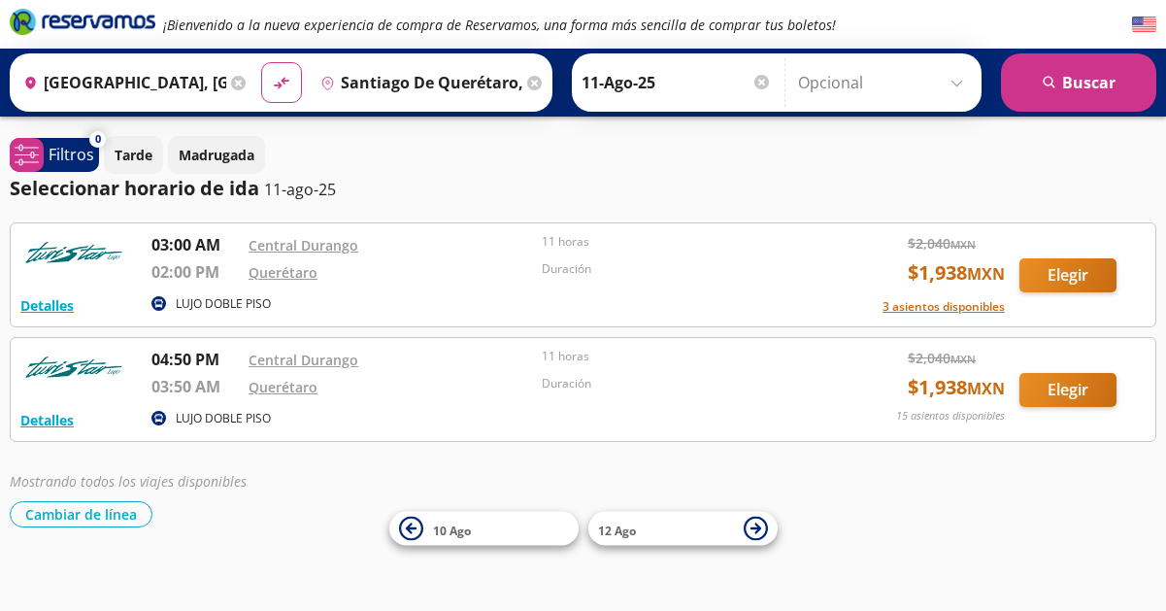
click at [1065, 362] on div "Detalles LUJO DOBLE PISO 04:50 PM [GEOGRAPHIC_DATA] 03:50 AM Querétaro 11 horas…" at bounding box center [582, 390] width 1125 height 84
click at [1077, 385] on button "Elegir" at bounding box center [1068, 390] width 97 height 34
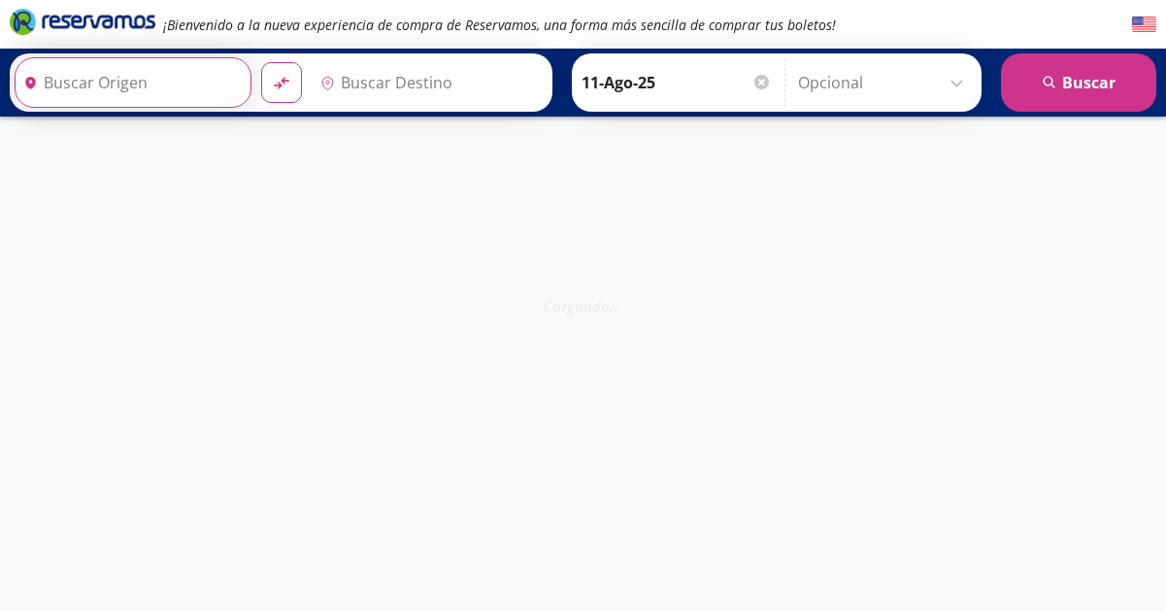
click at [181, 75] on input "Origen" at bounding box center [131, 82] width 230 height 49
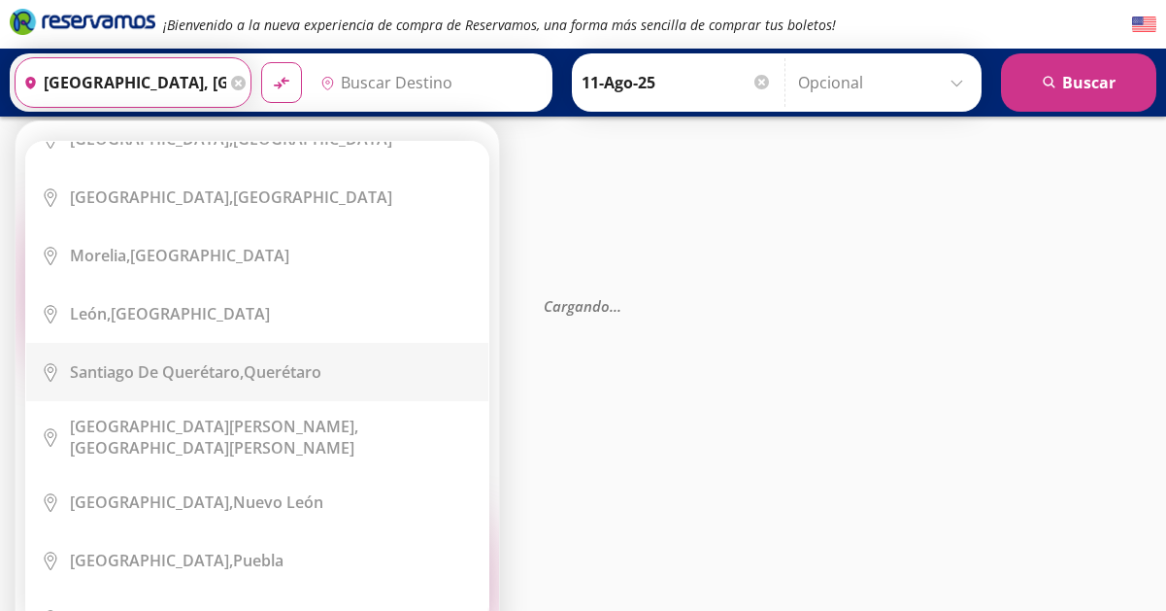
scroll to position [30, 0]
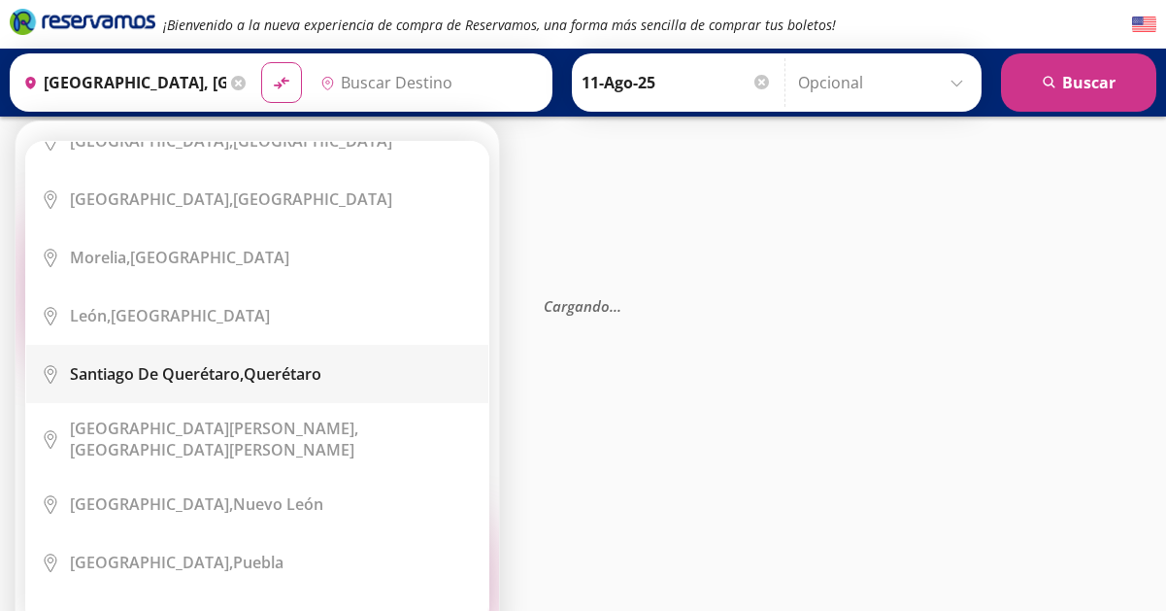
click at [144, 379] on b "Santiago de Querétaro," at bounding box center [157, 373] width 174 height 21
type input "Santiago de Querétaro, [GEOGRAPHIC_DATA]"
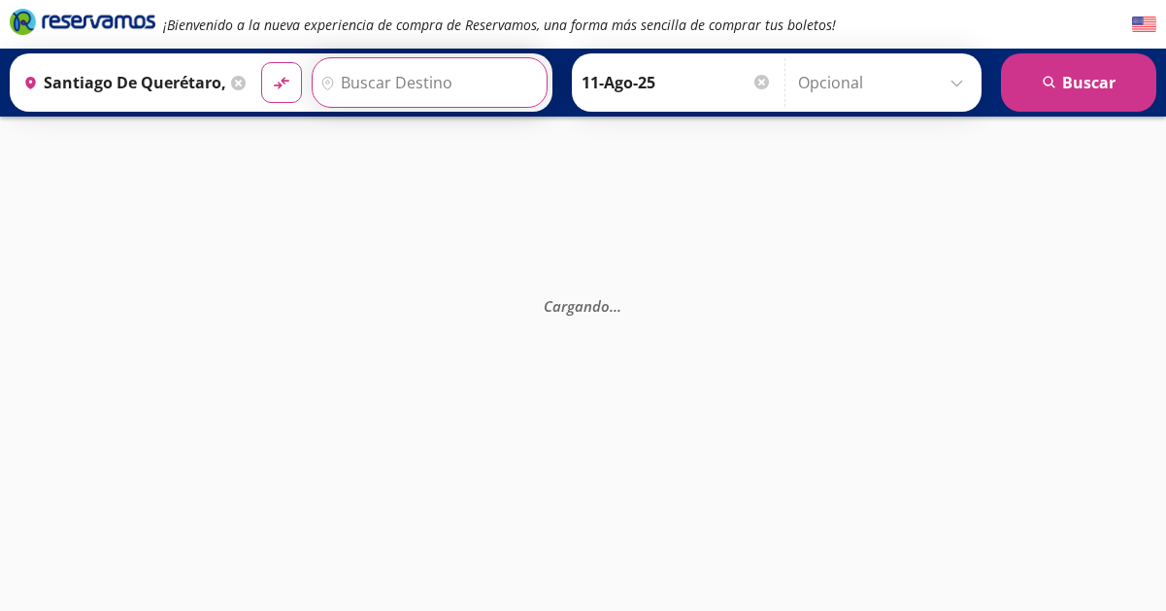
click at [351, 83] on input "Destino" at bounding box center [428, 82] width 230 height 49
type input "Santiago de Querétaro, [GEOGRAPHIC_DATA]"
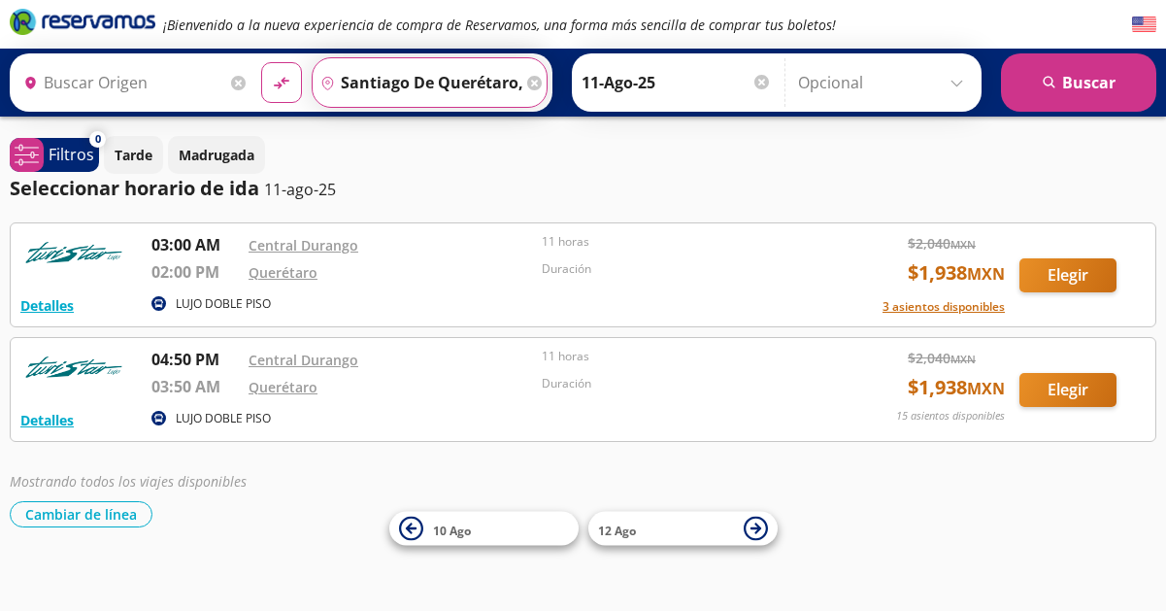
type input "Santiago de Querétaro, [GEOGRAPHIC_DATA]"
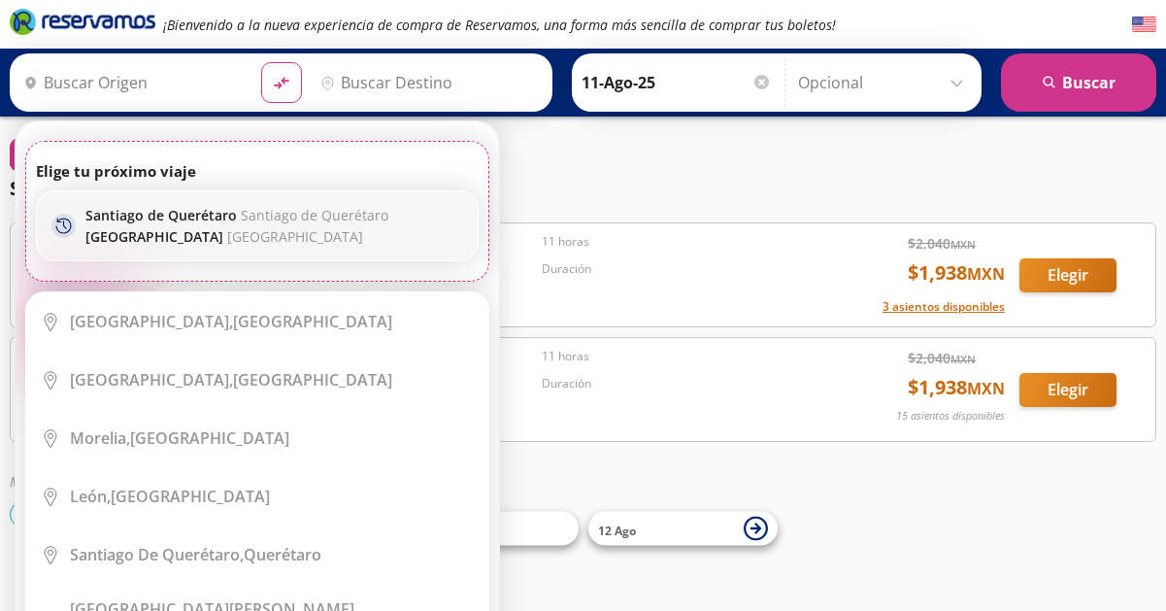
click at [275, 225] on div "Santiago de Querétaro [GEOGRAPHIC_DATA] [GEOGRAPHIC_DATA] [GEOGRAPHIC_DATA]" at bounding box center [236, 226] width 303 height 40
type input "Santiago de Querétaro, [GEOGRAPHIC_DATA]"
type input "[GEOGRAPHIC_DATA], [GEOGRAPHIC_DATA]"
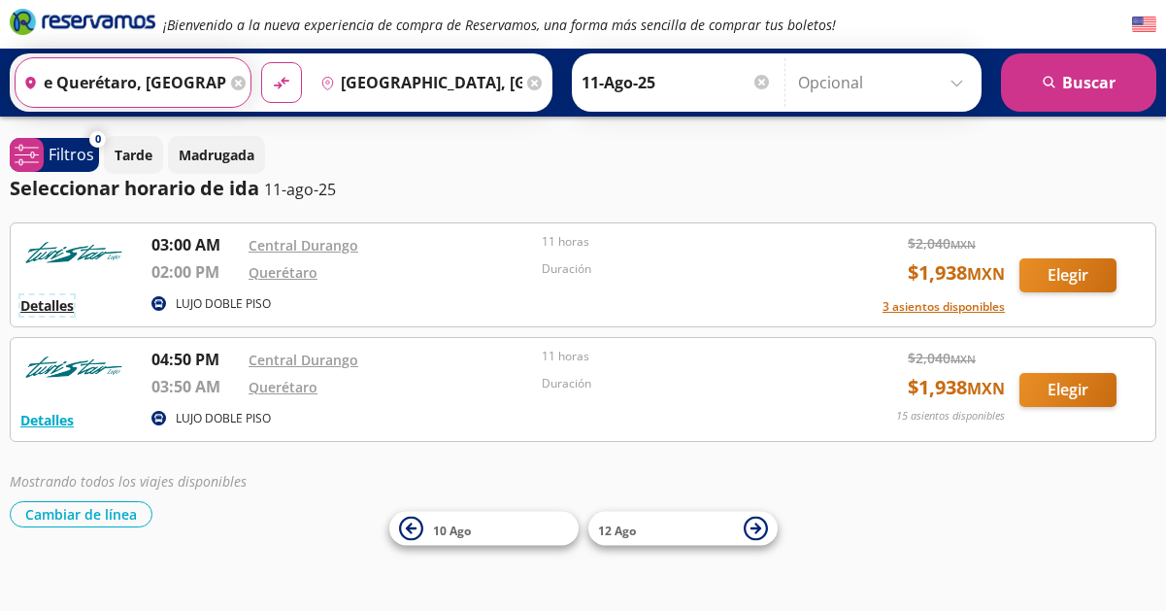
scroll to position [0, 0]
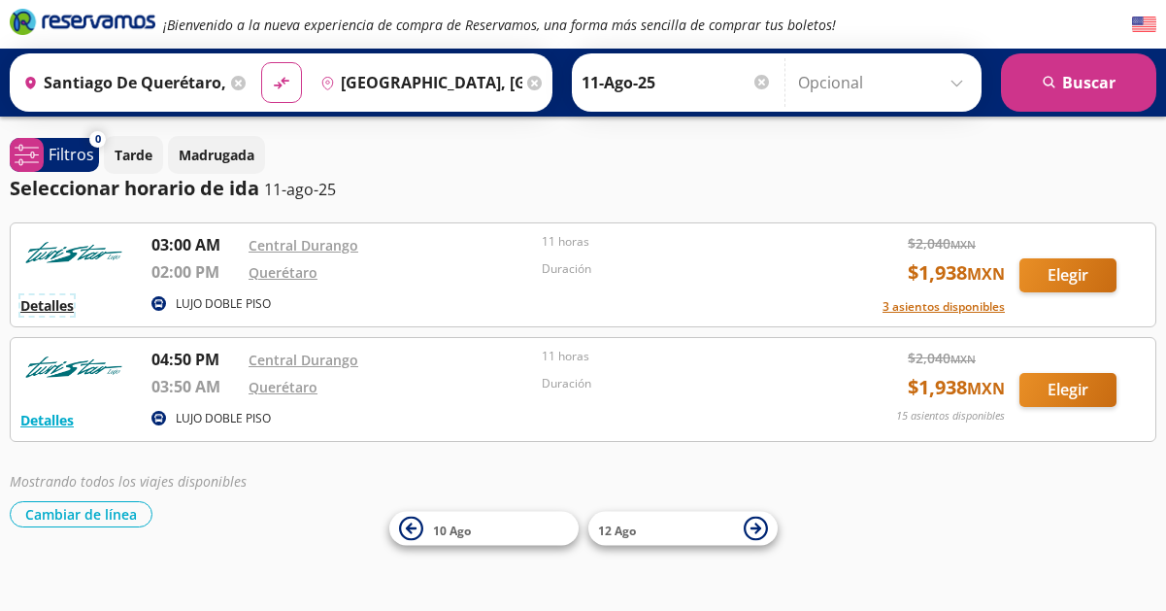
click at [57, 310] on button "Detalles" at bounding box center [46, 305] width 53 height 20
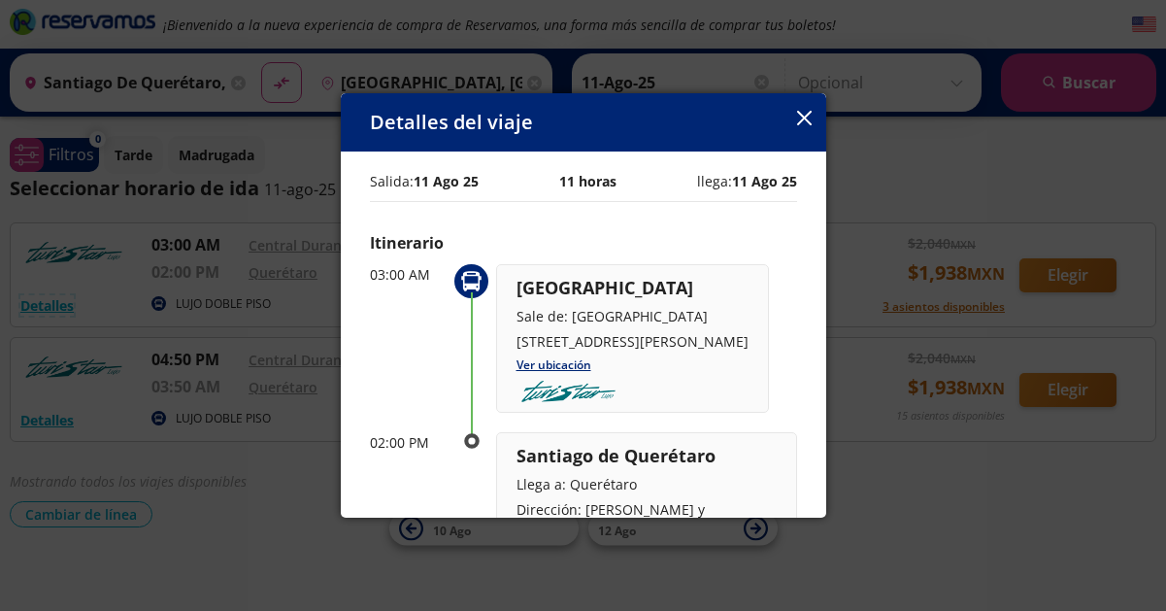
scroll to position [1, 0]
click at [804, 116] on icon "button" at bounding box center [804, 118] width 15 height 15
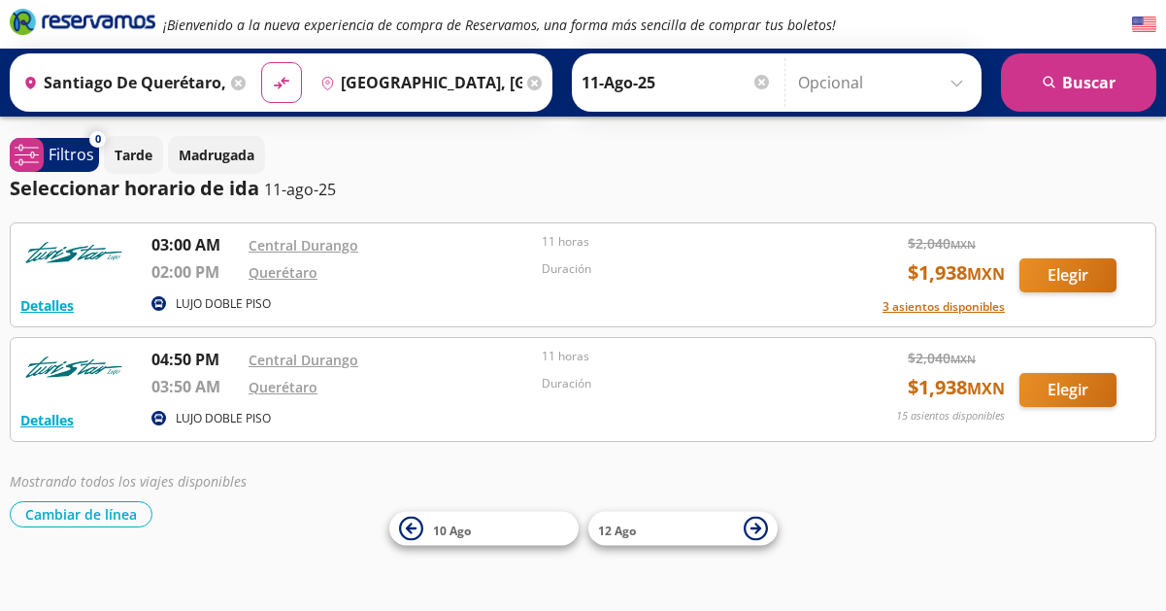
scroll to position [14, 0]
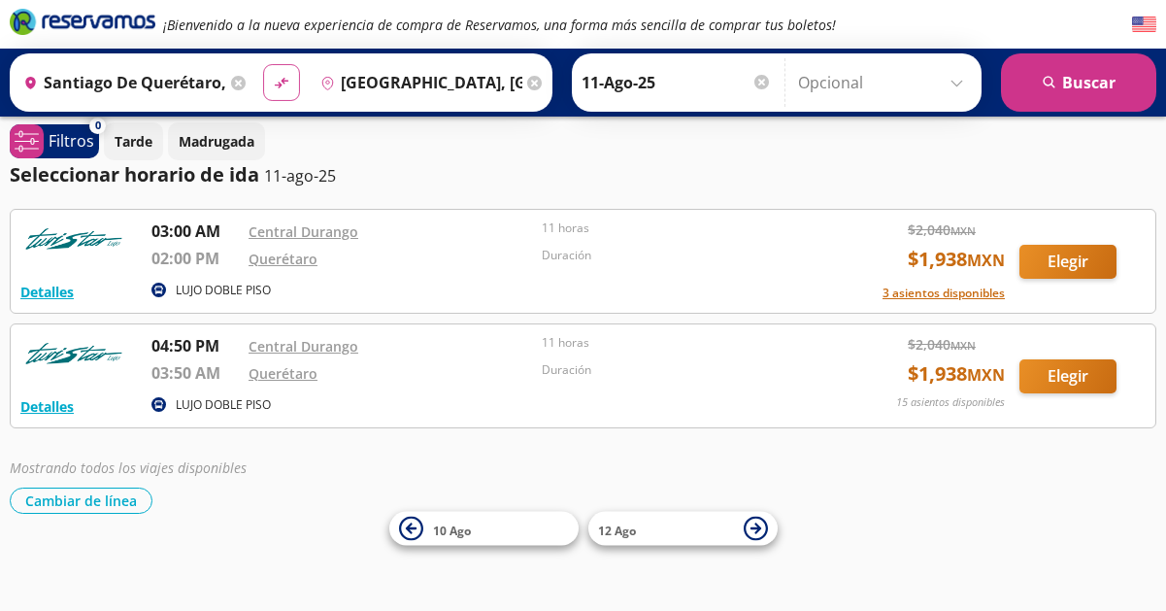
click at [277, 75] on icon "material-symbols:compare-arrows-rounded" at bounding box center [281, 83] width 17 height 18
type input "[GEOGRAPHIC_DATA], [GEOGRAPHIC_DATA]"
type input "Santiago de Querétaro, [GEOGRAPHIC_DATA]"
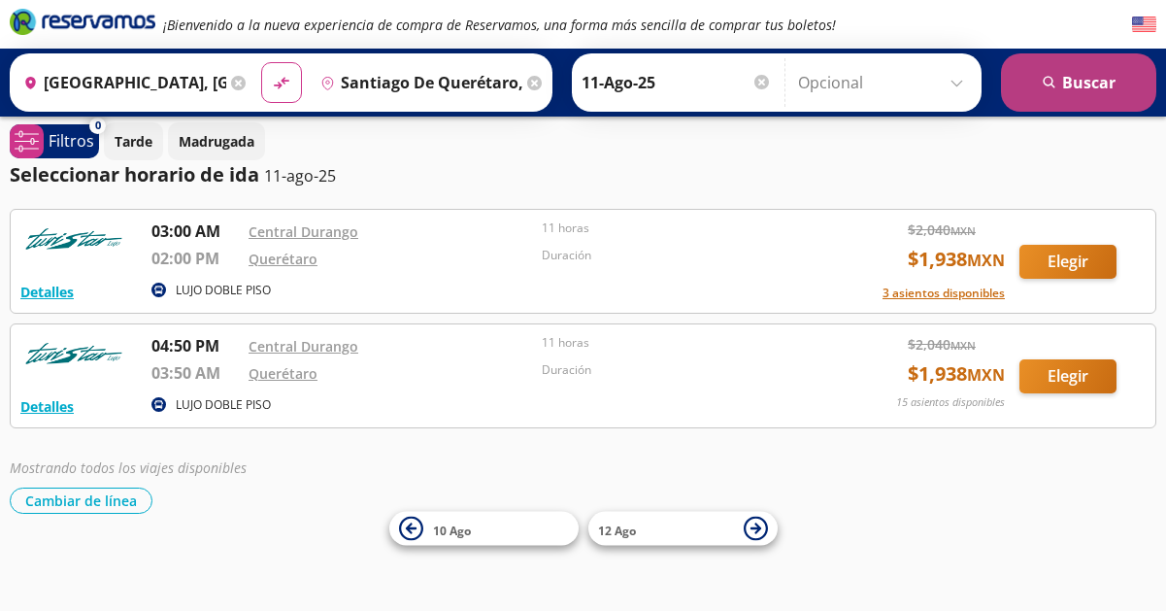
click at [1061, 71] on button "search [GEOGRAPHIC_DATA]" at bounding box center [1078, 82] width 155 height 58
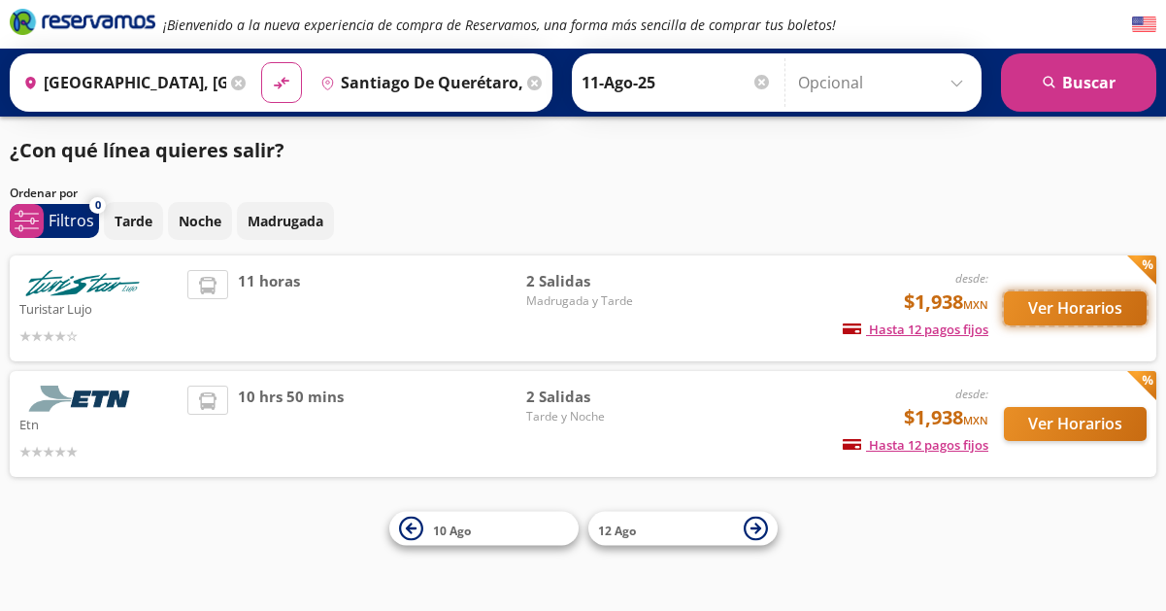
click at [1045, 302] on button "Ver Horarios" at bounding box center [1075, 308] width 143 height 34
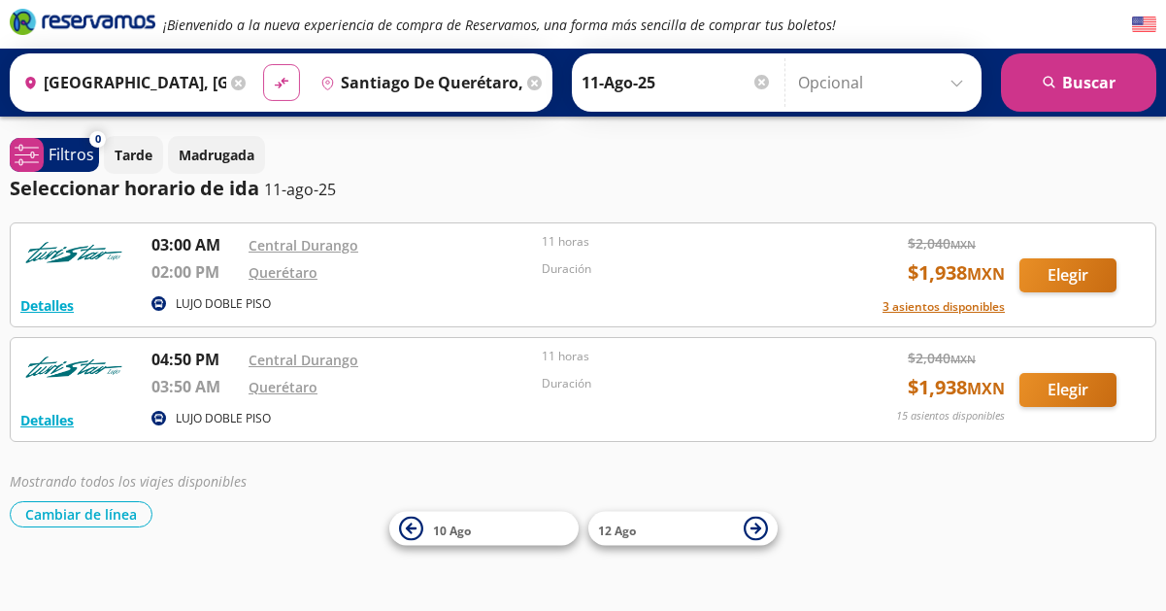
click at [284, 84] on icon at bounding box center [281, 83] width 14 height 11
type input "Santiago de Querétaro, [GEOGRAPHIC_DATA]"
type input "[GEOGRAPHIC_DATA], [GEOGRAPHIC_DATA]"
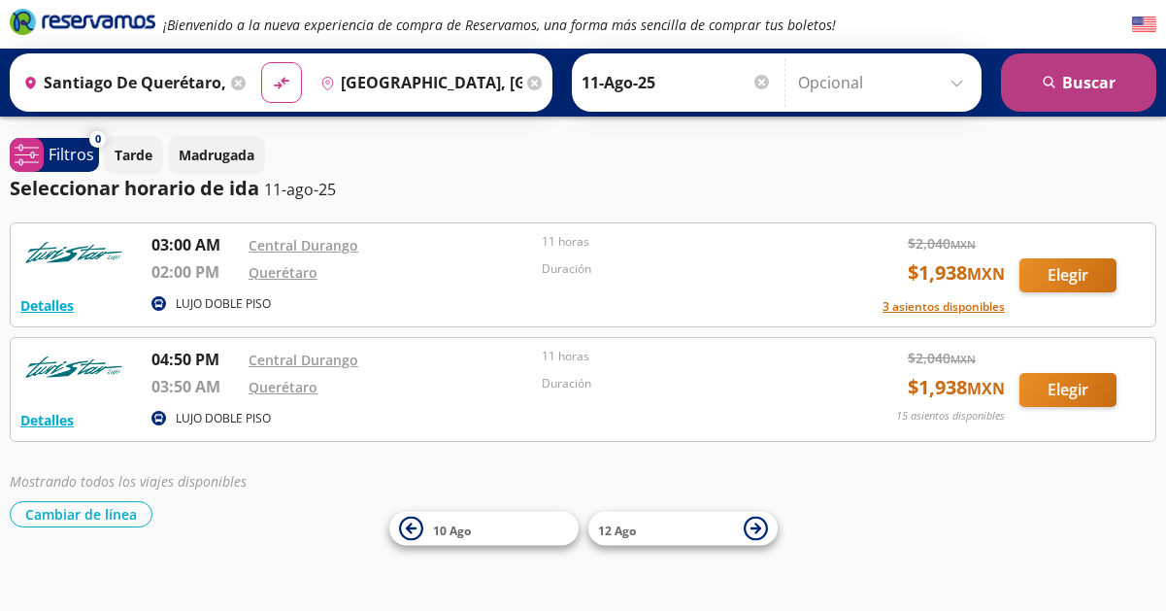
click at [1087, 85] on button "search [GEOGRAPHIC_DATA]" at bounding box center [1078, 82] width 155 height 58
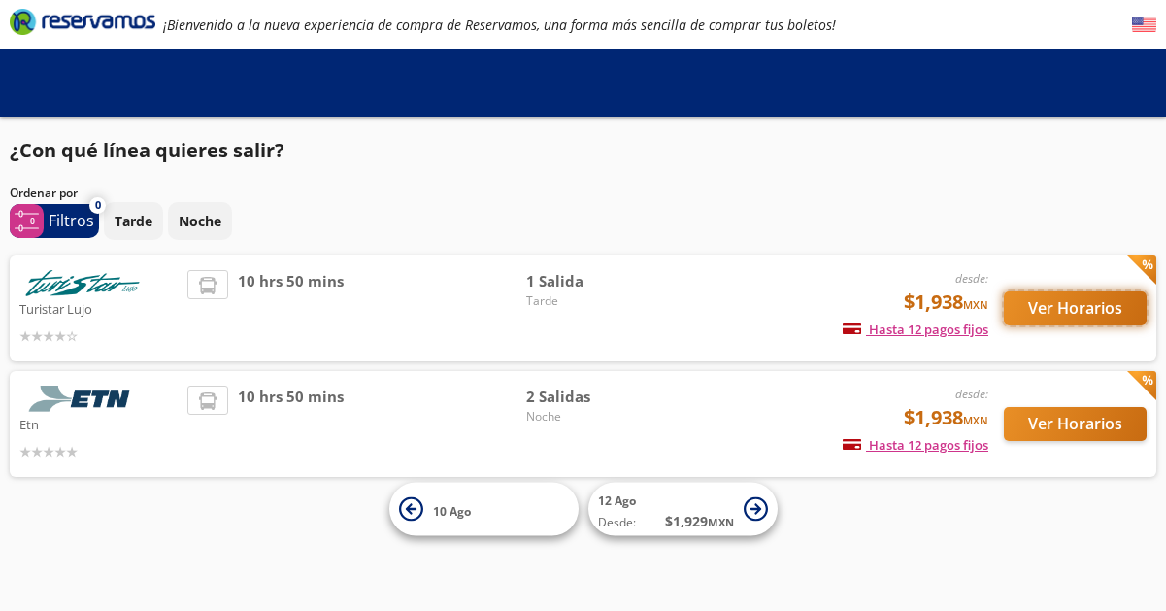
click at [1081, 308] on button "Ver Horarios" at bounding box center [1075, 308] width 143 height 34
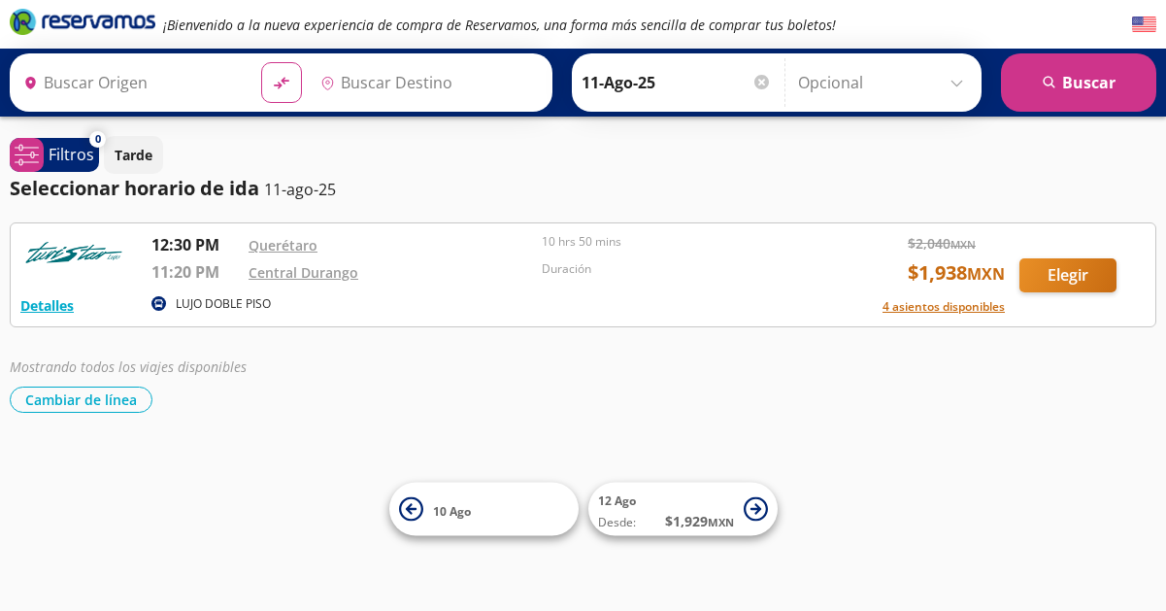
type input "Santiago de Querétaro, [GEOGRAPHIC_DATA]"
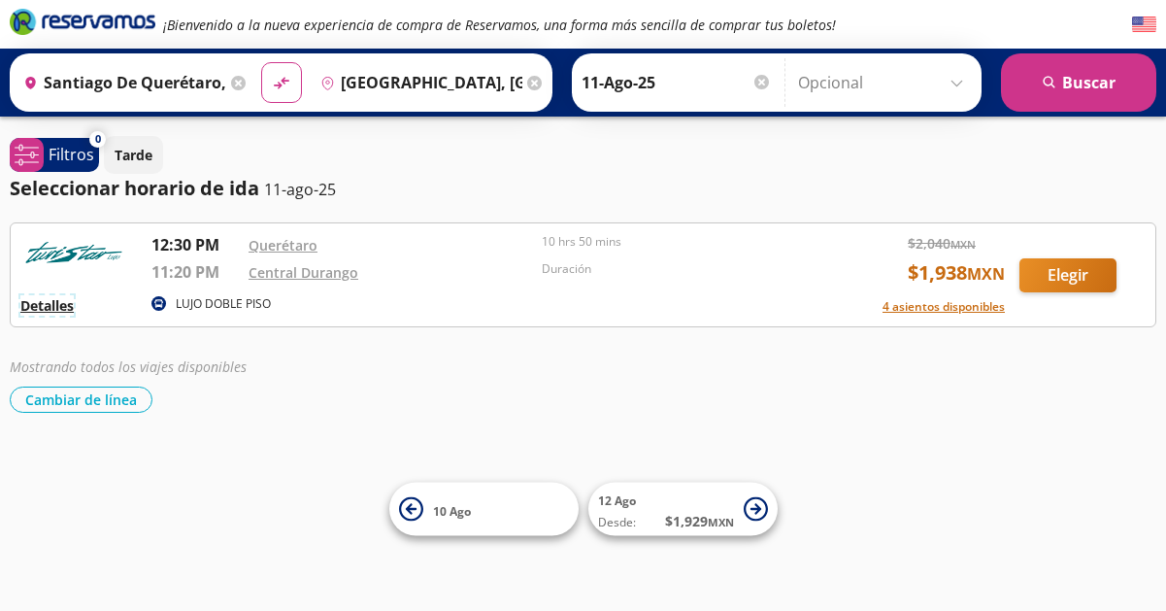
click at [45, 303] on button "Detalles" at bounding box center [46, 305] width 53 height 20
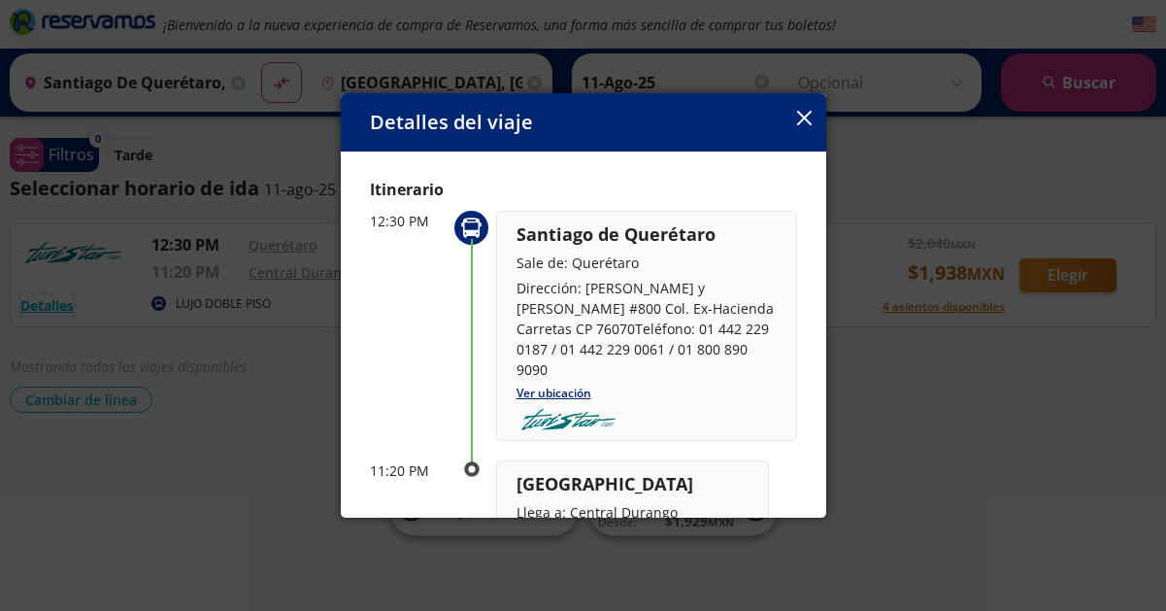
scroll to position [58, 0]
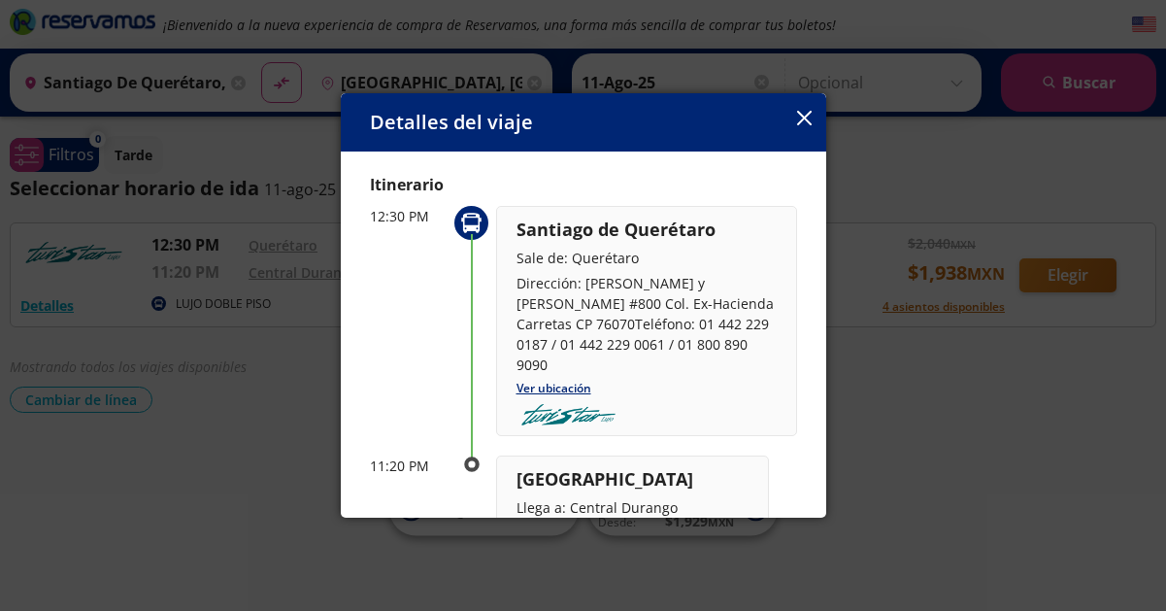
click at [805, 117] on icon "button" at bounding box center [803, 118] width 15 height 15
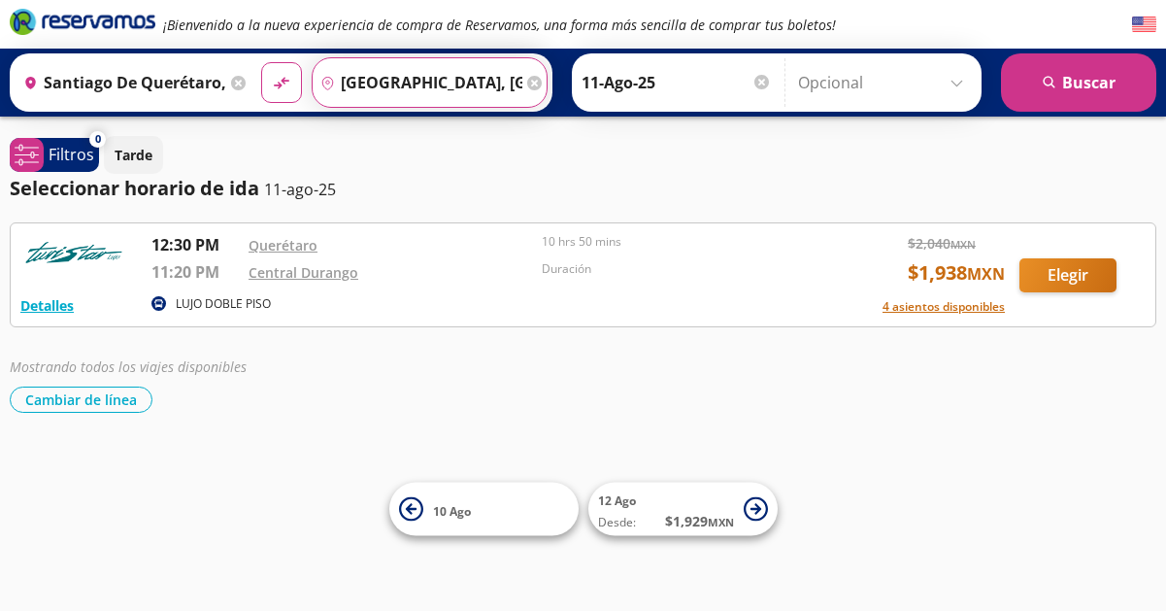
click at [384, 85] on input "[GEOGRAPHIC_DATA], [GEOGRAPHIC_DATA]" at bounding box center [418, 82] width 211 height 49
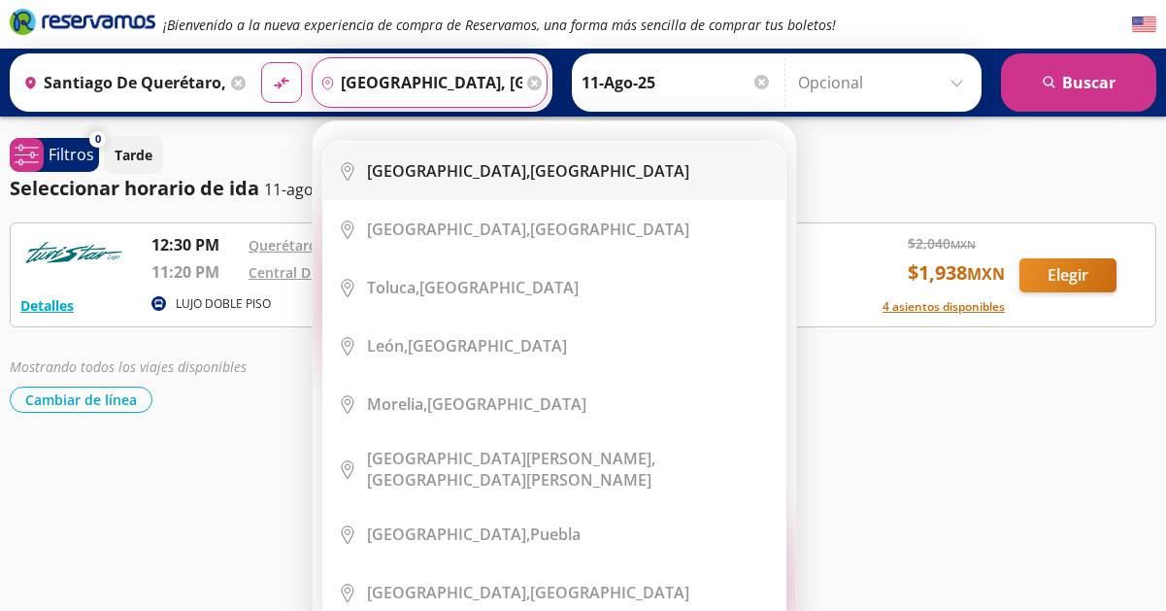
click at [418, 173] on b "[GEOGRAPHIC_DATA]," at bounding box center [448, 170] width 163 height 21
type input "[GEOGRAPHIC_DATA], [GEOGRAPHIC_DATA]"
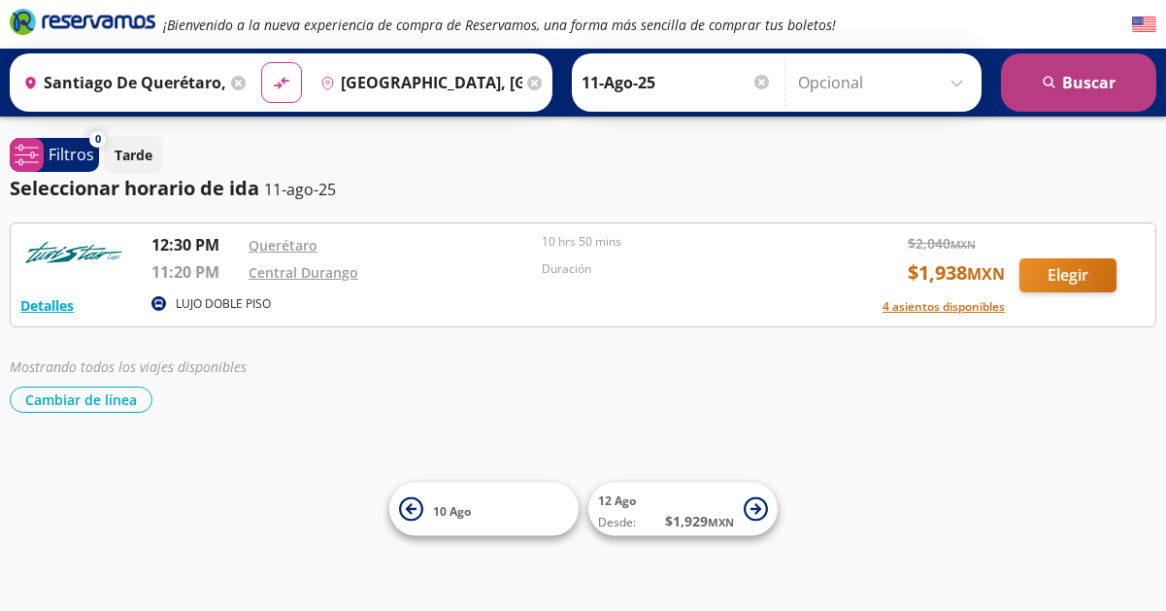
click at [1054, 76] on icon "search" at bounding box center [1050, 83] width 15 height 15
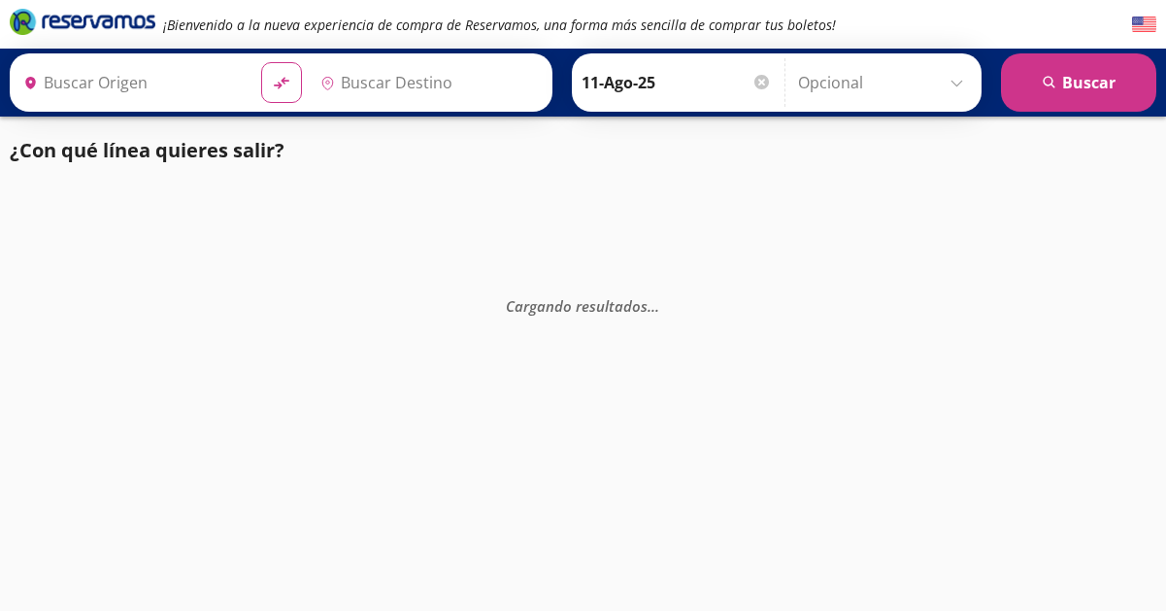
type input "[GEOGRAPHIC_DATA], [GEOGRAPHIC_DATA]"
type input "Santiago de Querétaro, [GEOGRAPHIC_DATA]"
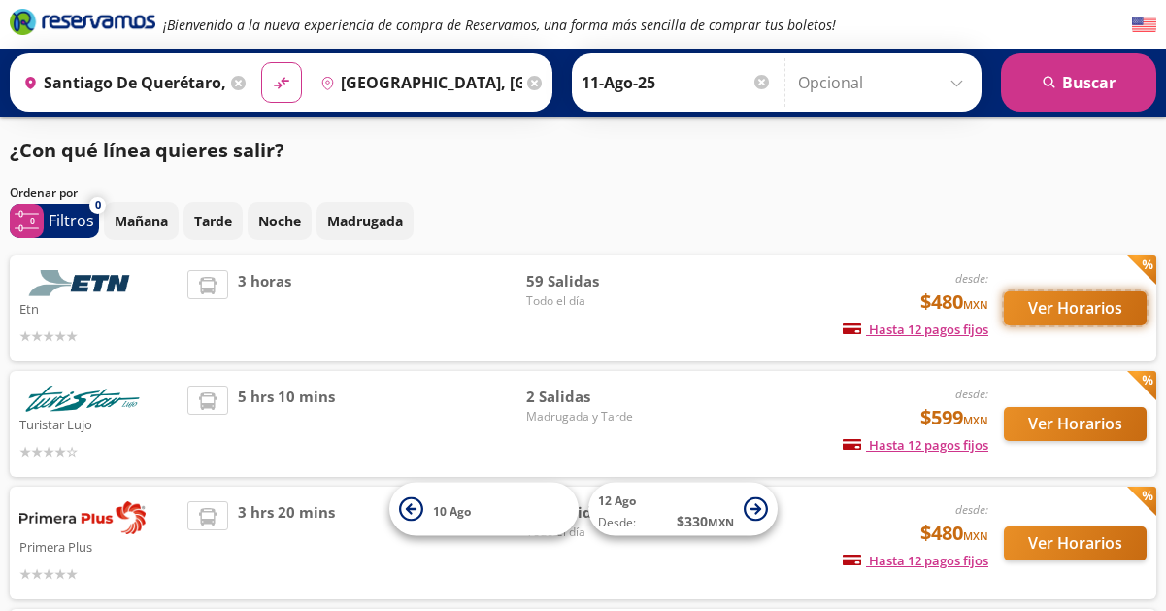
click at [1055, 297] on button "Ver Horarios" at bounding box center [1075, 308] width 143 height 34
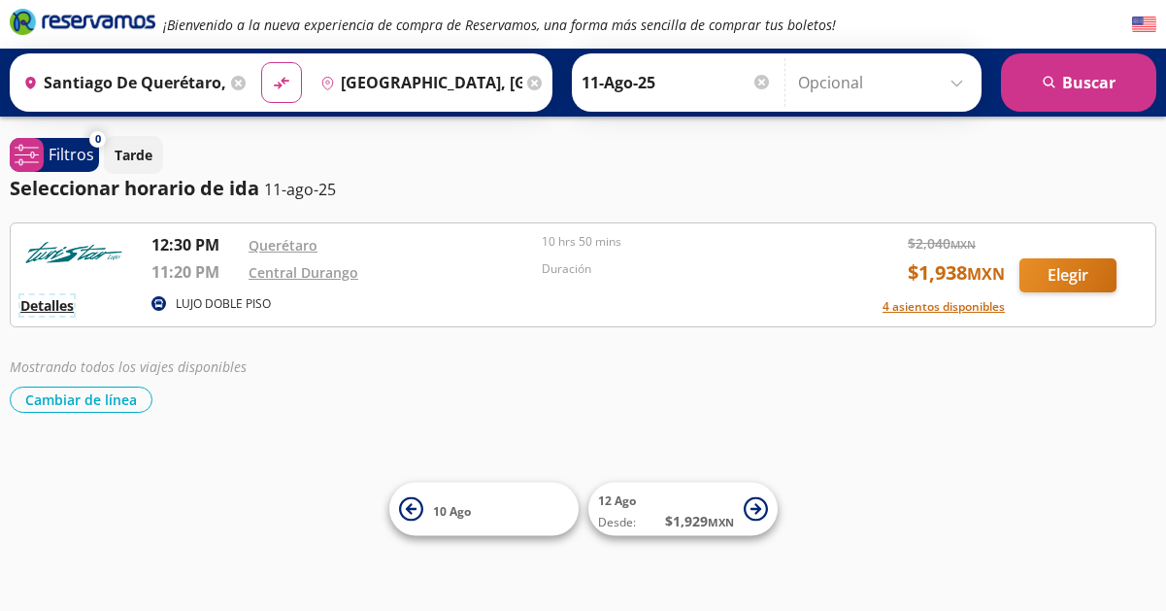
click at [58, 302] on button "Detalles" at bounding box center [46, 305] width 53 height 20
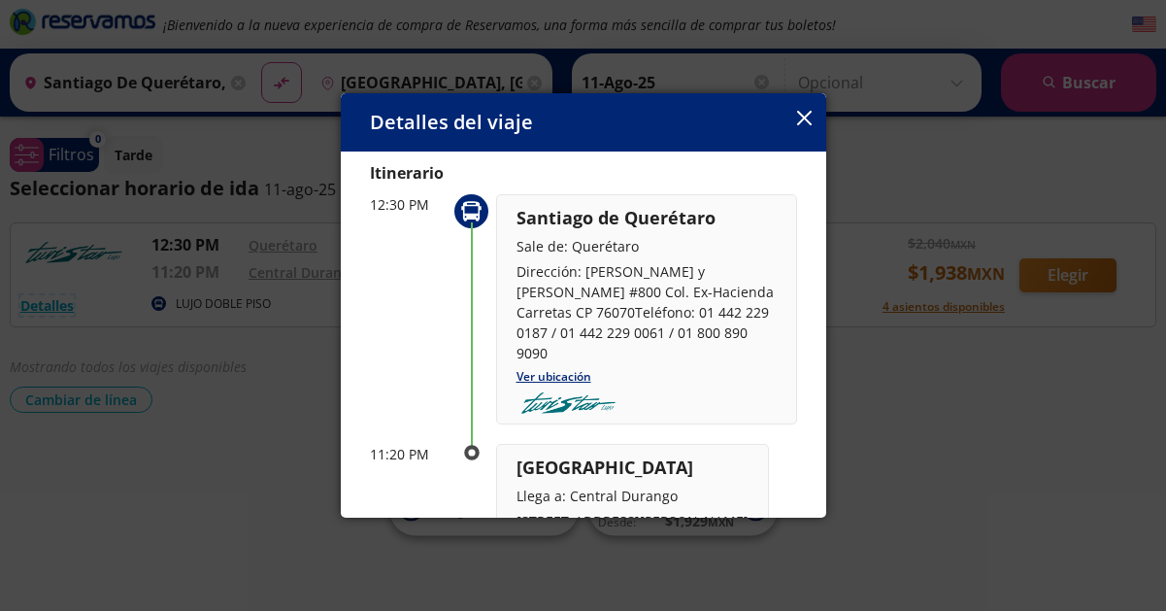
scroll to position [46, 0]
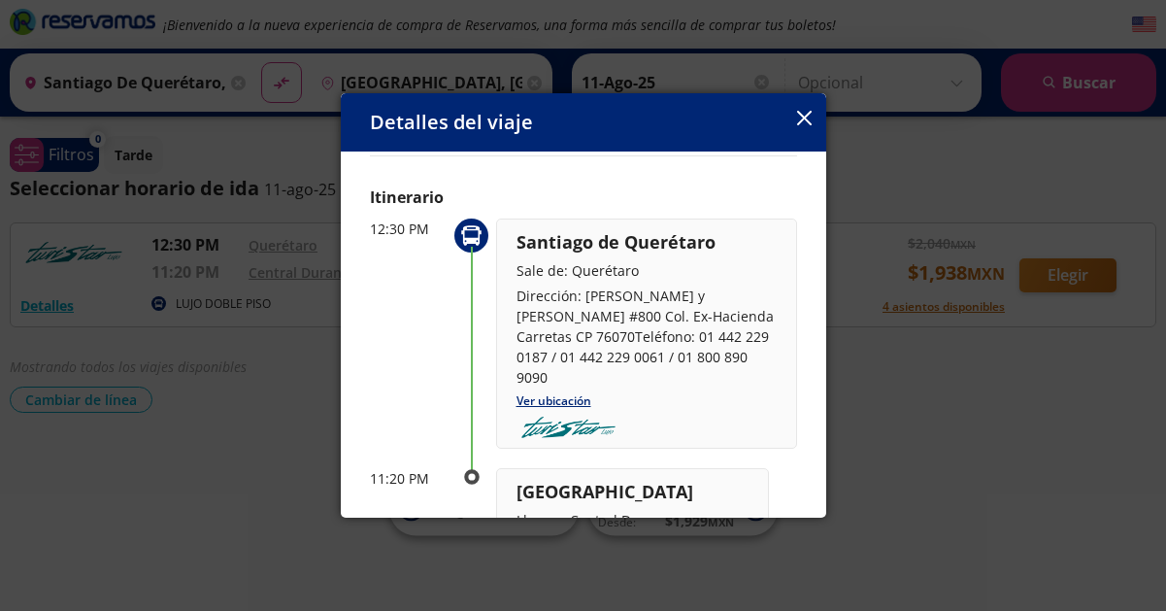
click at [805, 121] on icon "button" at bounding box center [804, 118] width 15 height 15
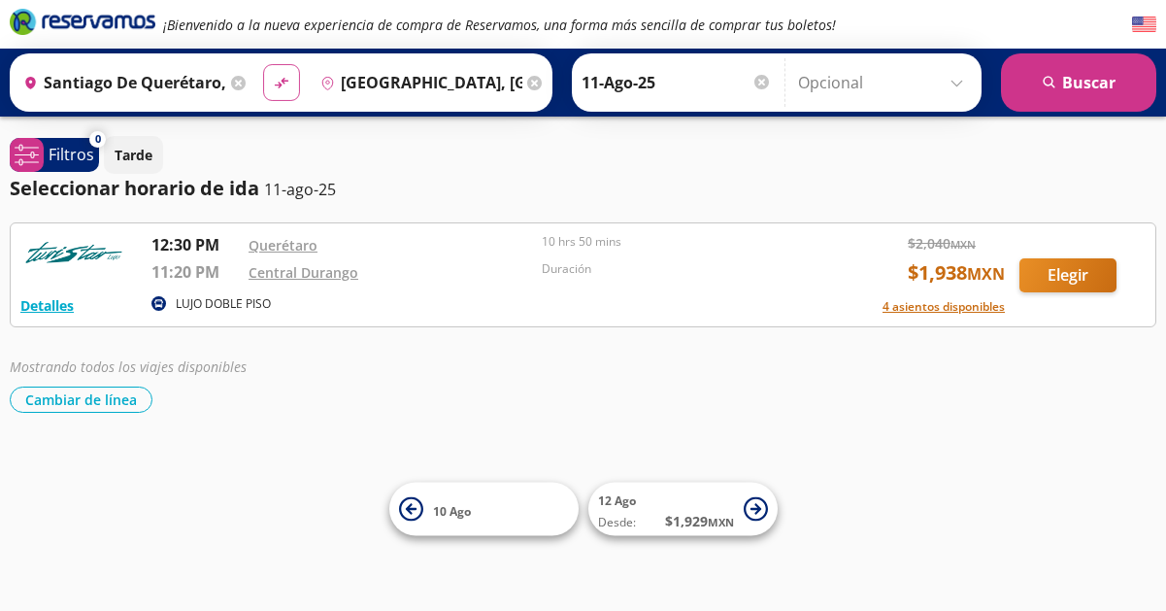
click at [277, 80] on icon "material-symbols:compare-arrows-rounded" at bounding box center [281, 83] width 17 height 18
type input "[GEOGRAPHIC_DATA], [GEOGRAPHIC_DATA]"
type input "Santiago de Querétaro, [GEOGRAPHIC_DATA]"
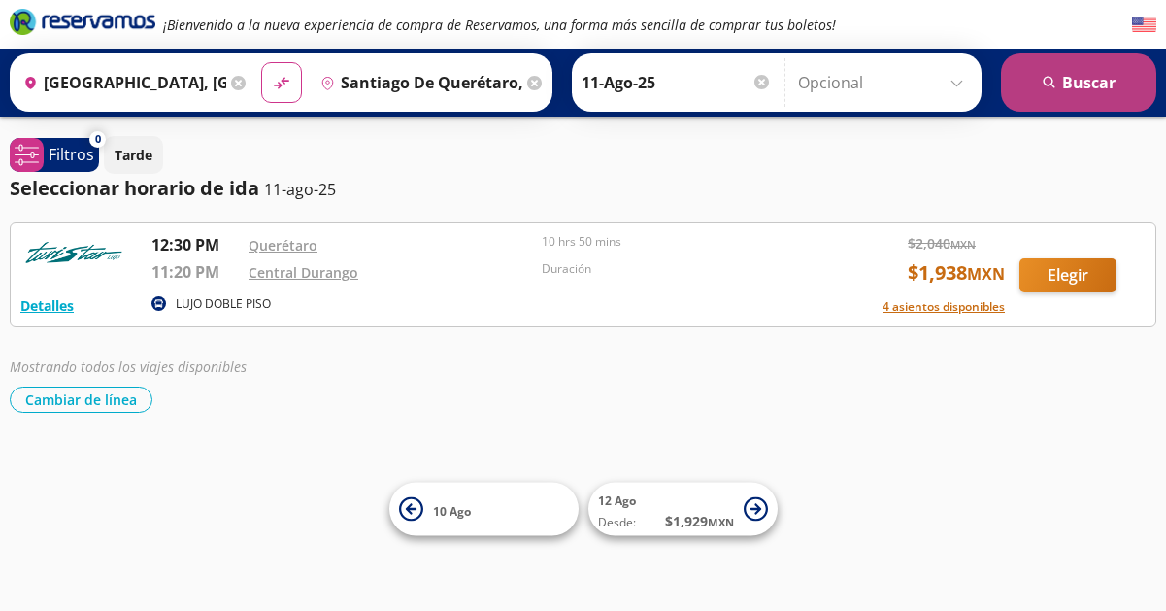
click at [1073, 83] on button "search [GEOGRAPHIC_DATA]" at bounding box center [1078, 82] width 155 height 58
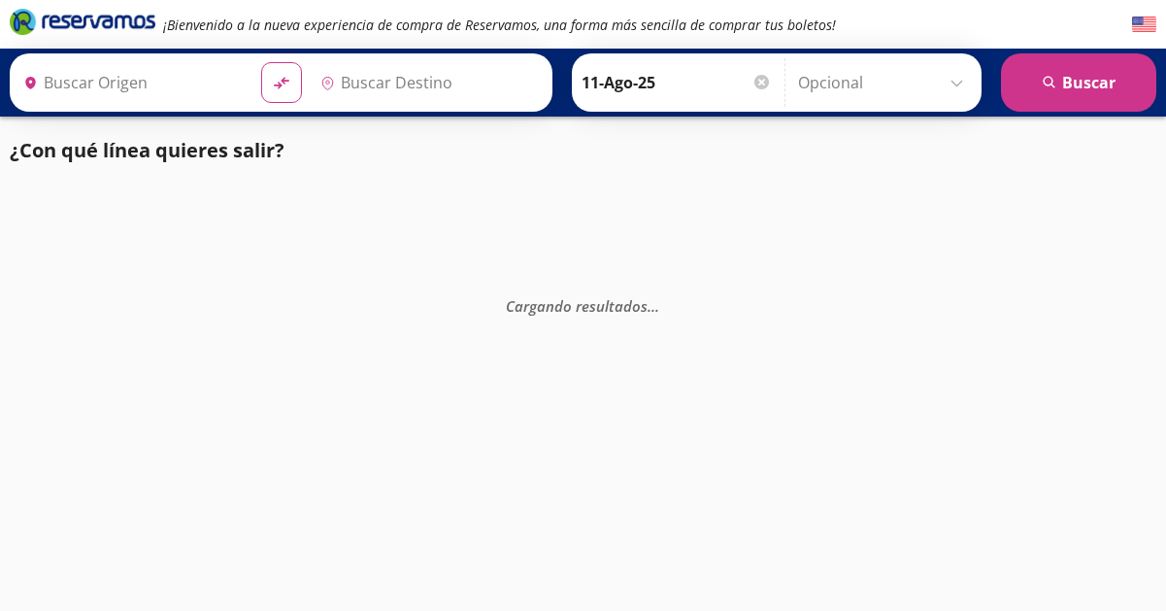
type input "Santiago de Querétaro, [GEOGRAPHIC_DATA]"
type input "[GEOGRAPHIC_DATA], [GEOGRAPHIC_DATA]"
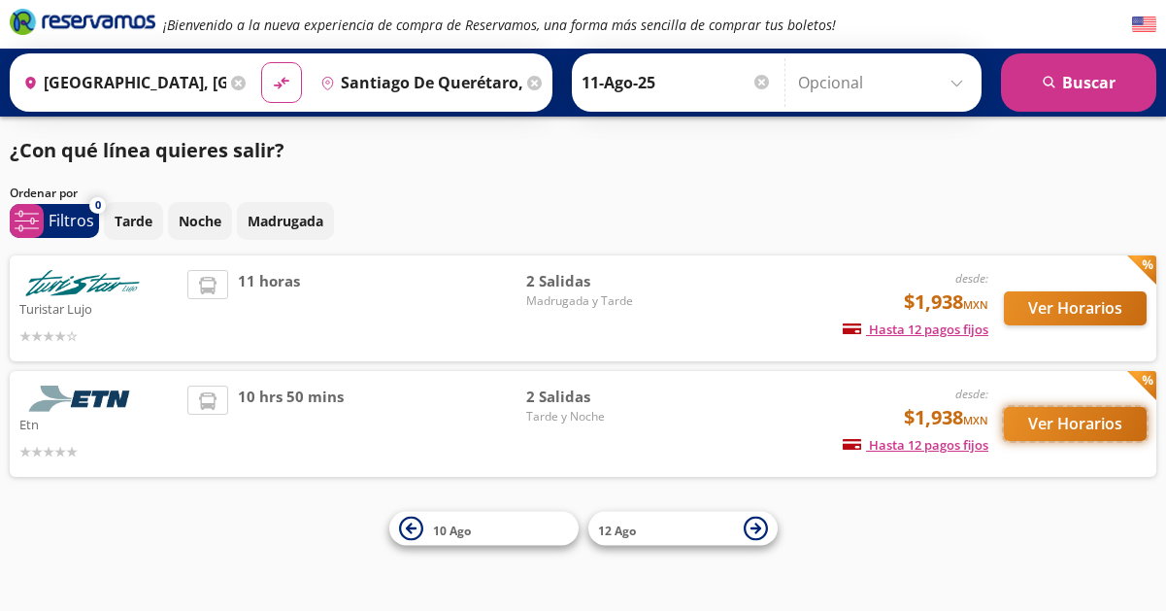
click at [1096, 424] on button "Ver Horarios" at bounding box center [1075, 424] width 143 height 34
